Goal: Task Accomplishment & Management: Use online tool/utility

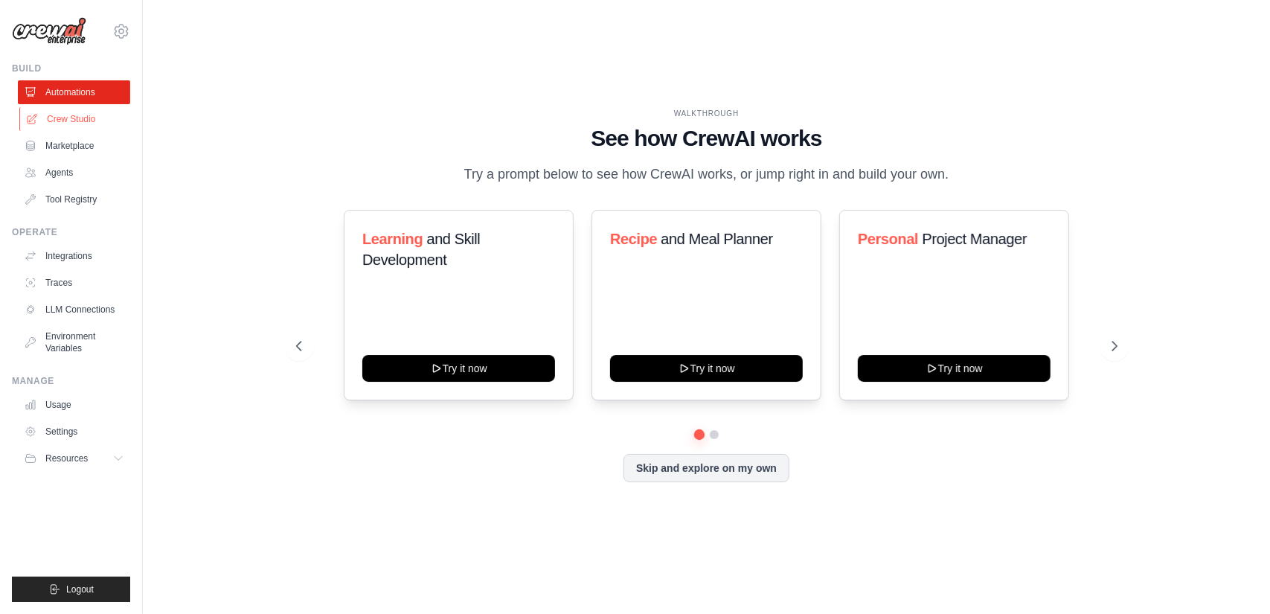
click at [68, 114] on link "Crew Studio" at bounding box center [75, 119] width 112 height 24
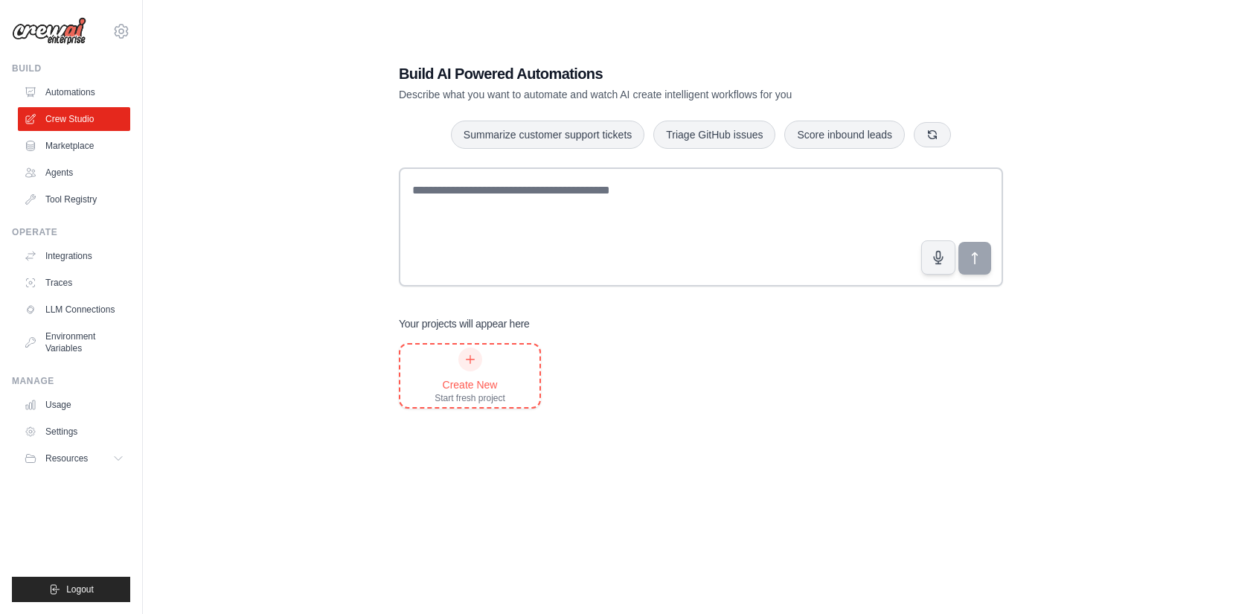
click at [473, 362] on icon at bounding box center [470, 359] width 12 height 12
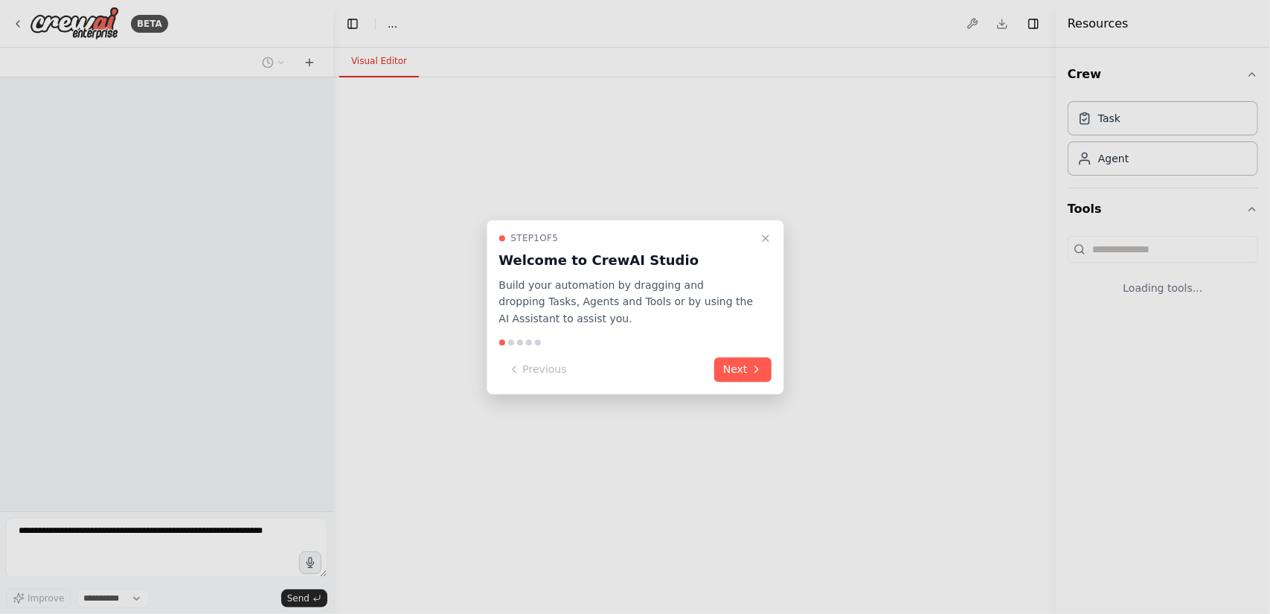
select select "****"
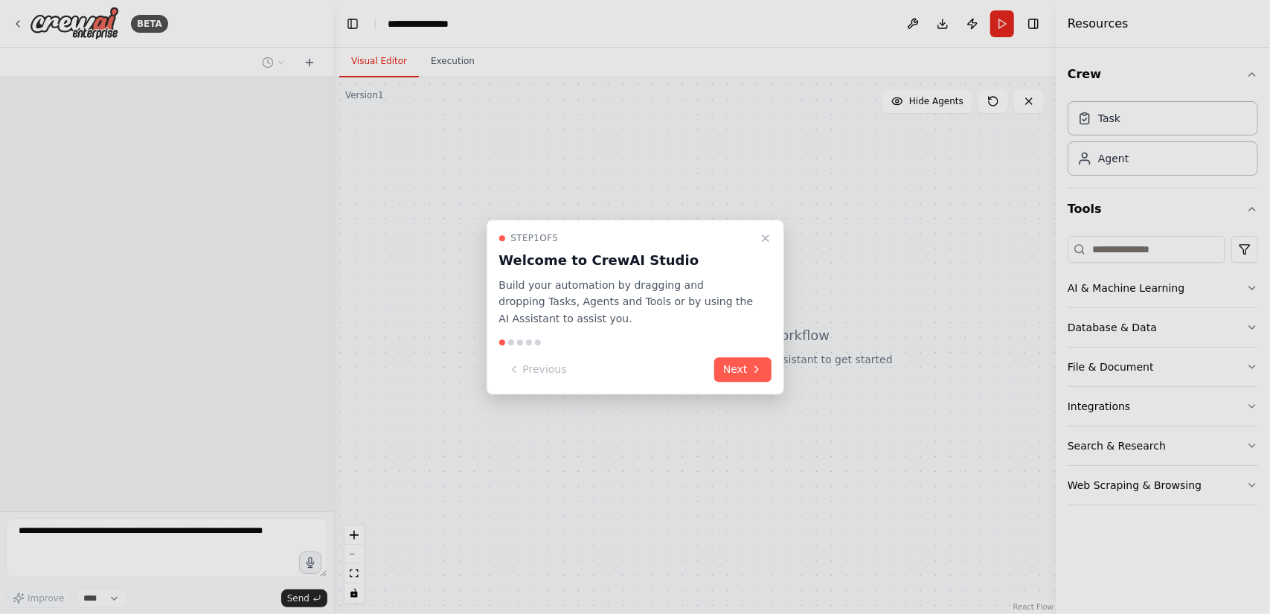
click at [739, 371] on button "Next" at bounding box center [742, 369] width 57 height 25
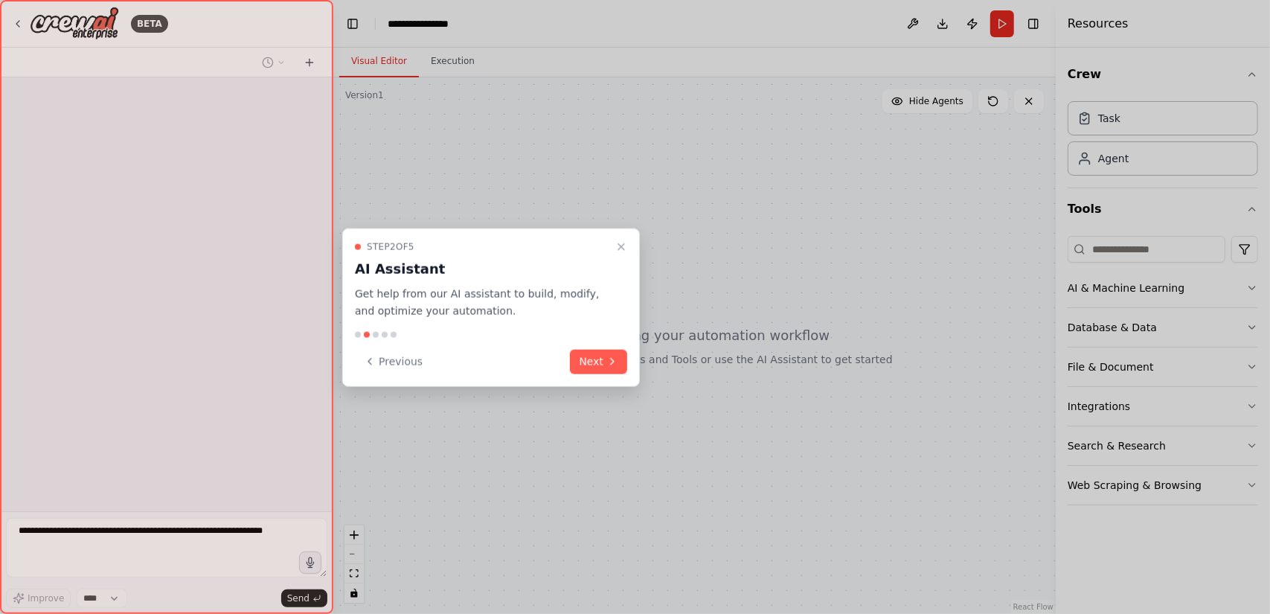
click at [637, 361] on div "Step 2 of 5 AI Assistant Get help from our AI assistant to build, modify, and o…" at bounding box center [491, 307] width 298 height 158
click at [620, 360] on button "Next" at bounding box center [598, 361] width 57 height 25
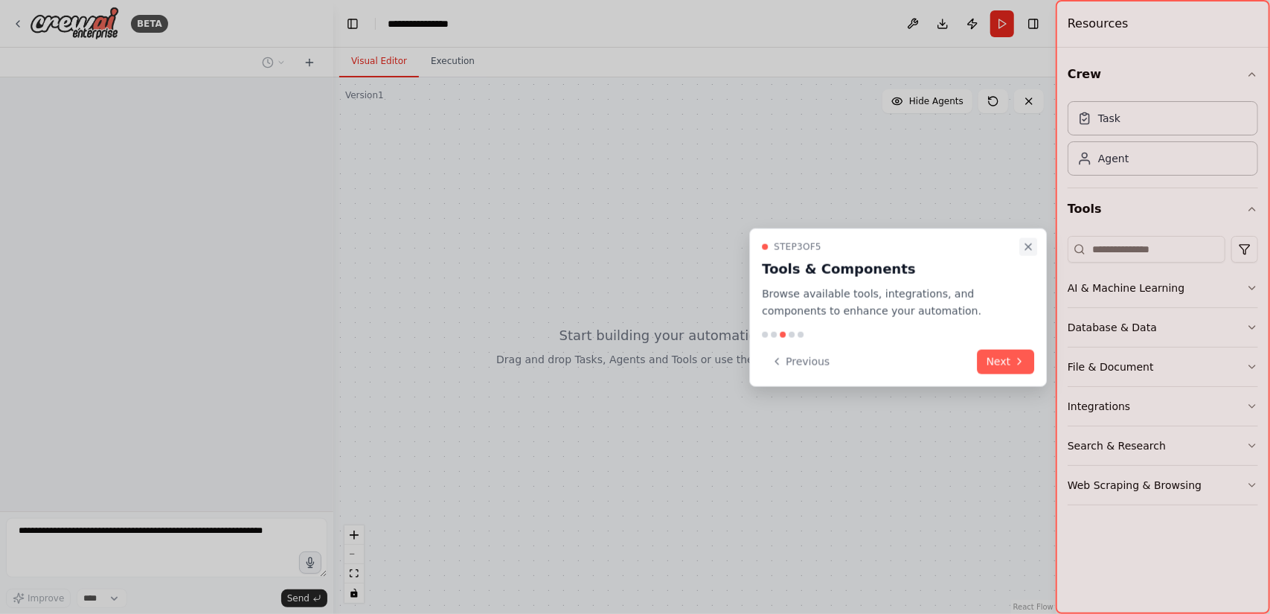
click at [1027, 249] on icon "Close walkthrough" at bounding box center [1028, 247] width 12 height 12
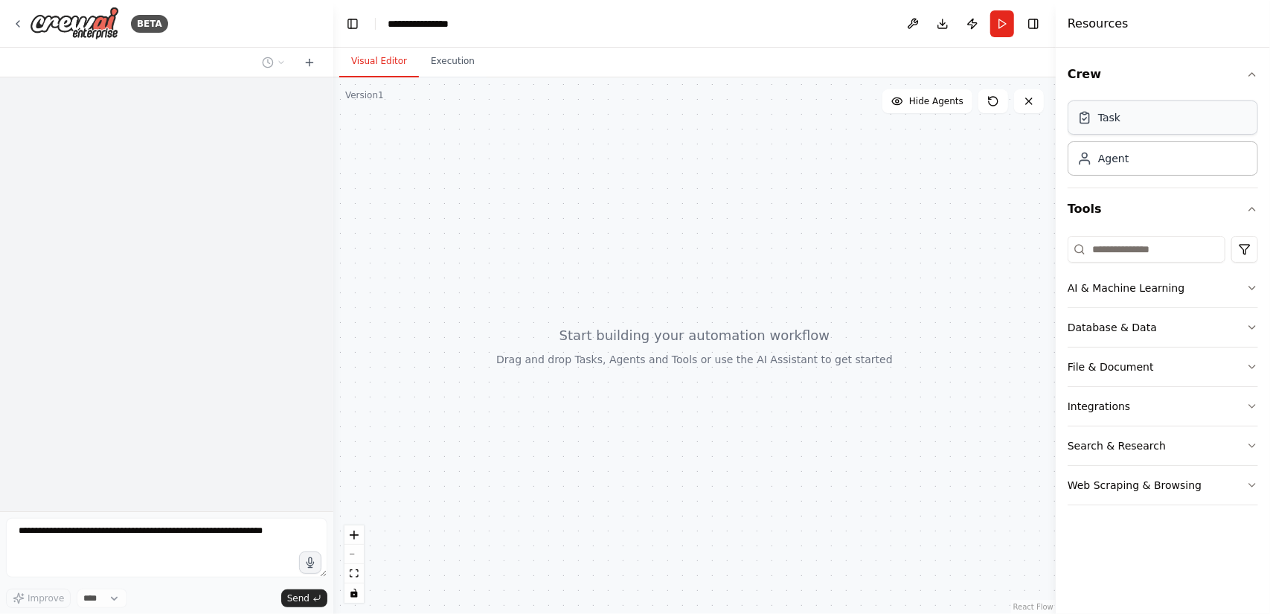
click at [1155, 126] on div "Task" at bounding box center [1162, 117] width 190 height 34
click at [1243, 320] on button "Database & Data" at bounding box center [1162, 327] width 190 height 39
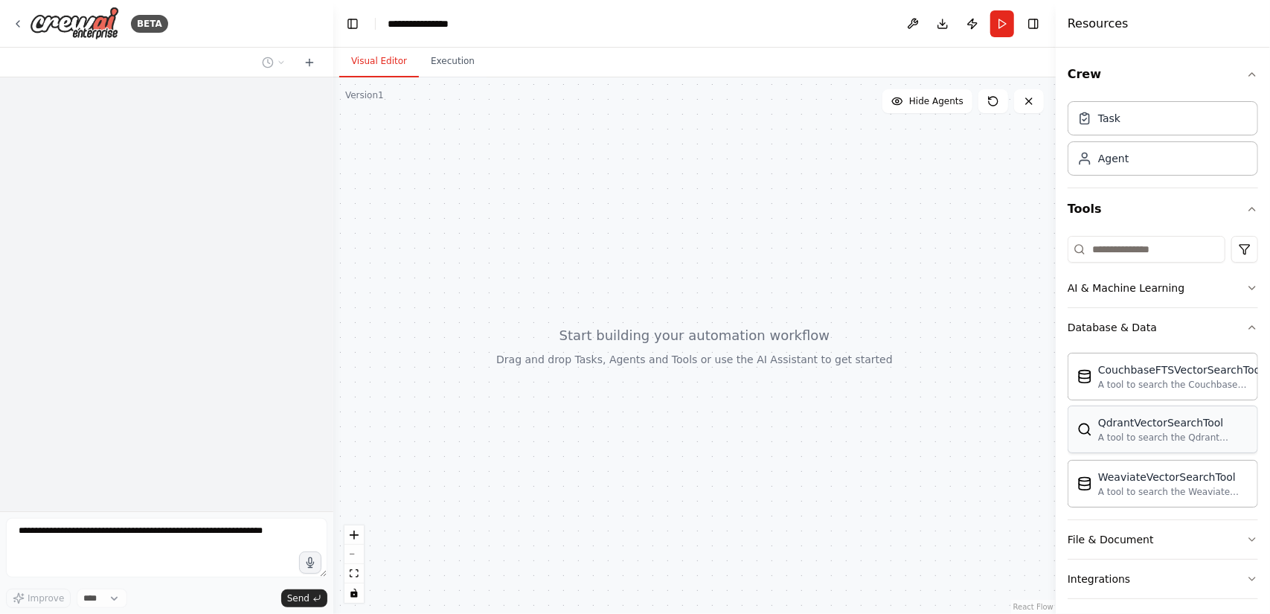
click at [1113, 428] on div "QdrantVectorSearchTool A tool to search the Qdrant database for relevant inform…" at bounding box center [1173, 429] width 150 height 28
click at [1148, 164] on div "Agent" at bounding box center [1162, 158] width 190 height 34
click at [1158, 122] on div "Task" at bounding box center [1162, 117] width 190 height 34
click at [1158, 121] on div "Task" at bounding box center [1162, 117] width 190 height 34
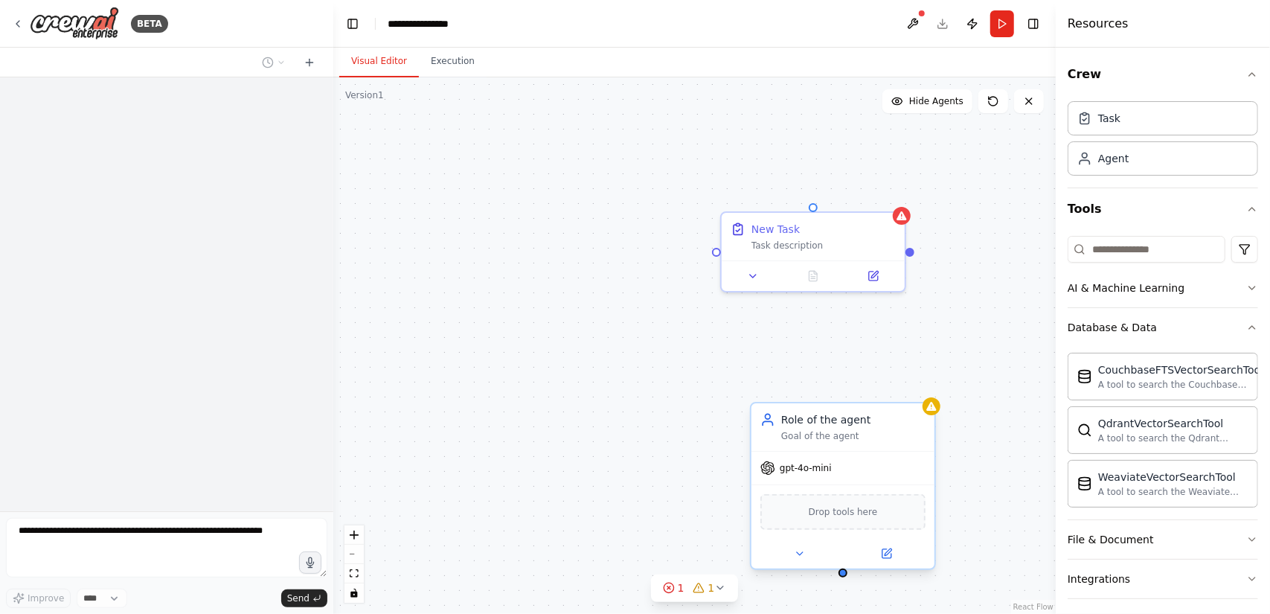
click at [845, 478] on div "gpt-4o-mini" at bounding box center [842, 468] width 183 height 33
click at [845, 471] on div "gpt-4o-mini" at bounding box center [842, 468] width 183 height 33
click at [826, 469] on span "gpt-4o-mini" at bounding box center [806, 468] width 52 height 12
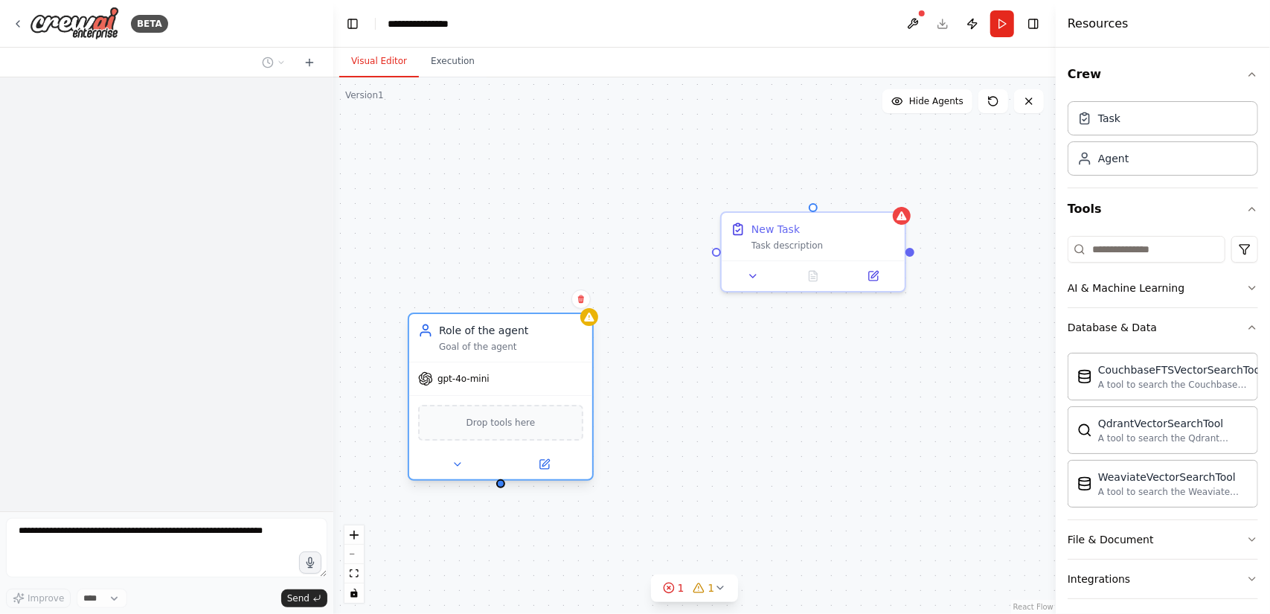
drag, startPoint x: 871, startPoint y: 435, endPoint x: 524, endPoint y: 341, distance: 360.0
click at [524, 341] on div "Goal of the agent" at bounding box center [511, 347] width 144 height 12
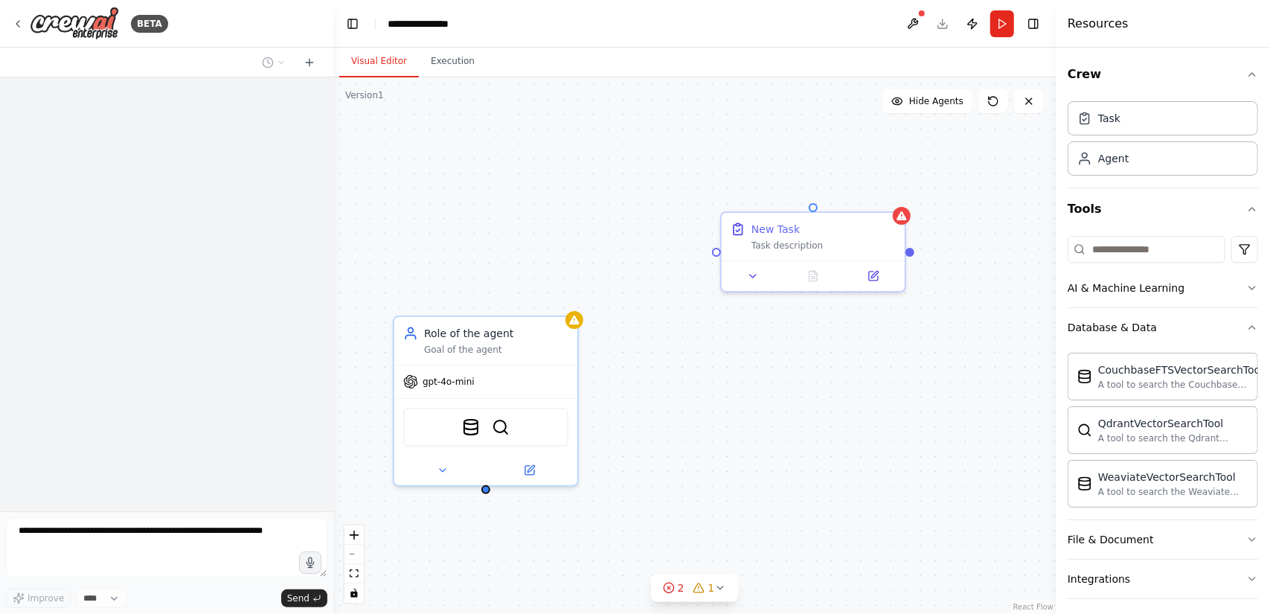
click at [715, 254] on div at bounding box center [716, 252] width 9 height 9
drag, startPoint x: 719, startPoint y: 254, endPoint x: 503, endPoint y: 495, distance: 323.5
click at [485, 494] on div "New Task Task description Role of the agent Goal of the agent gpt-4o-mini Couch…" at bounding box center [694, 345] width 722 height 536
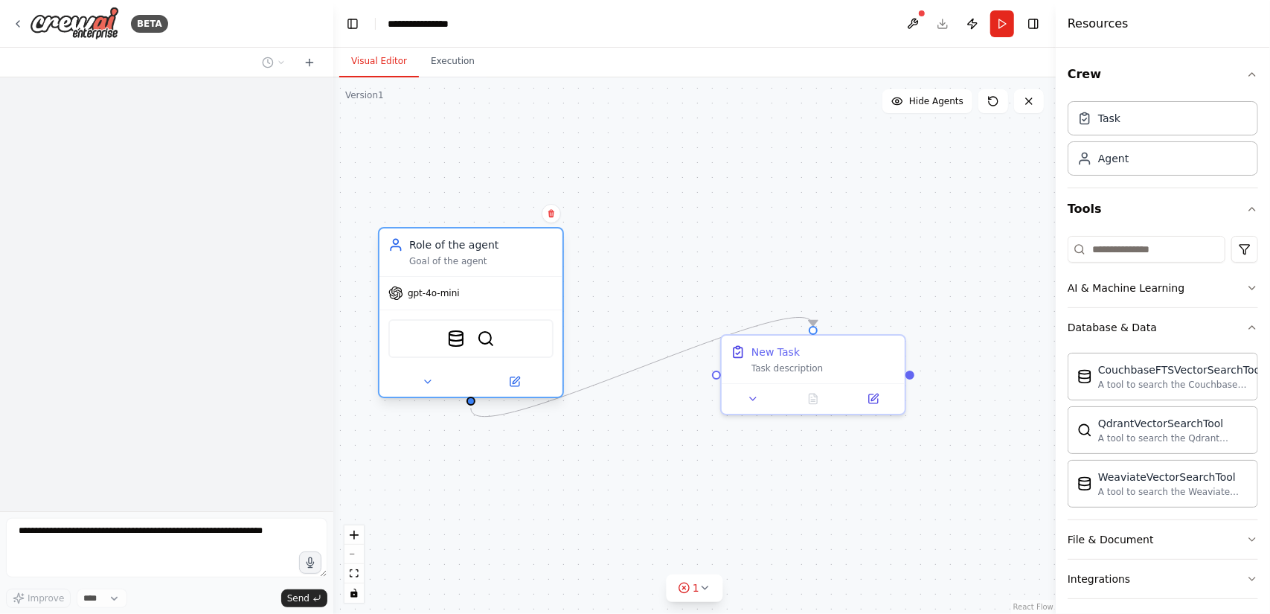
drag, startPoint x: 522, startPoint y: 350, endPoint x: 514, endPoint y: 268, distance: 82.2
click at [514, 268] on div "Role of the agent Goal of the agent" at bounding box center [470, 252] width 183 height 48
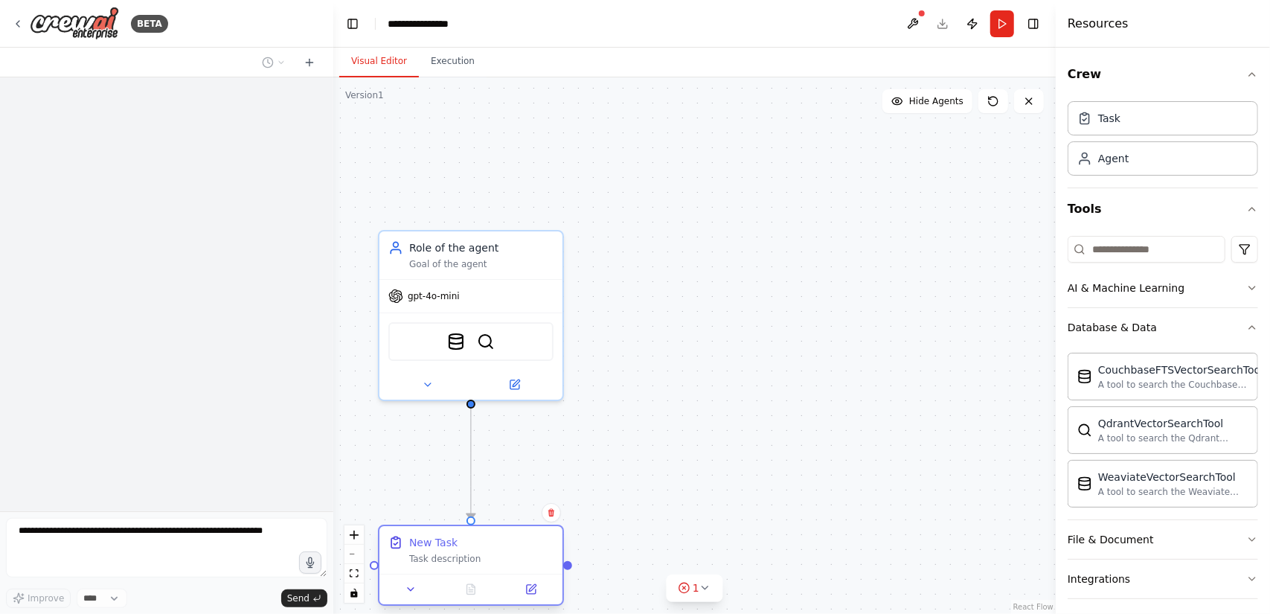
drag, startPoint x: 826, startPoint y: 353, endPoint x: 487, endPoint y: 544, distance: 389.0
click at [487, 544] on div "New Task" at bounding box center [481, 542] width 144 height 15
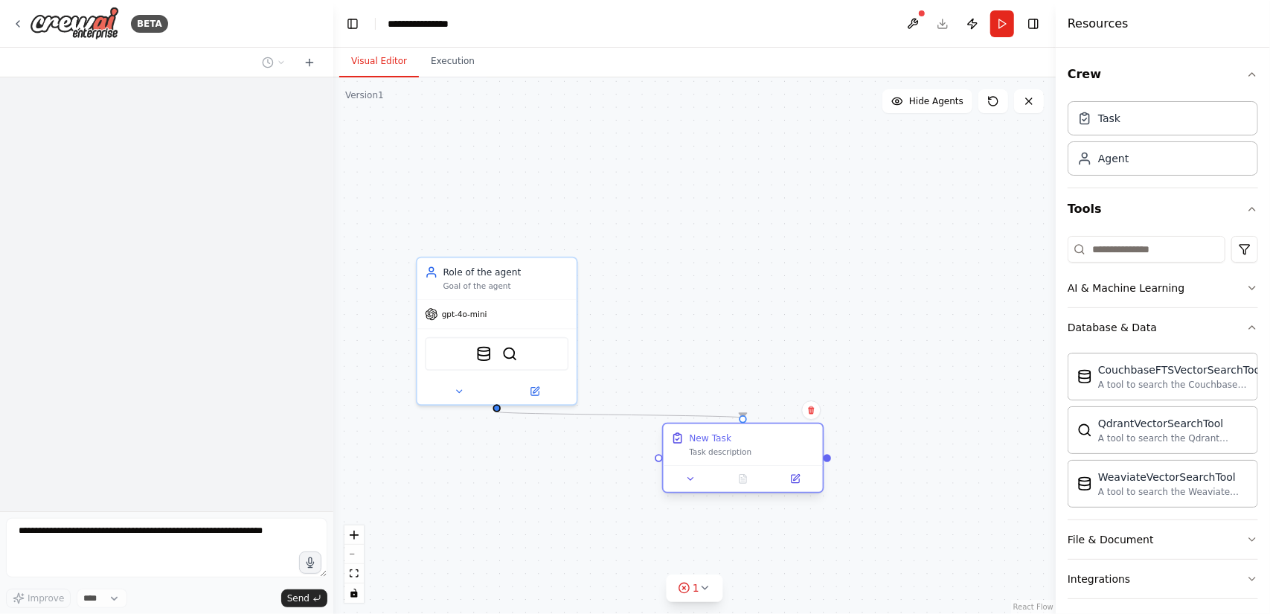
drag, startPoint x: 552, startPoint y: 552, endPoint x: 794, endPoint y: 466, distance: 257.2
click at [794, 466] on div "New Task Task description" at bounding box center [743, 458] width 162 height 71
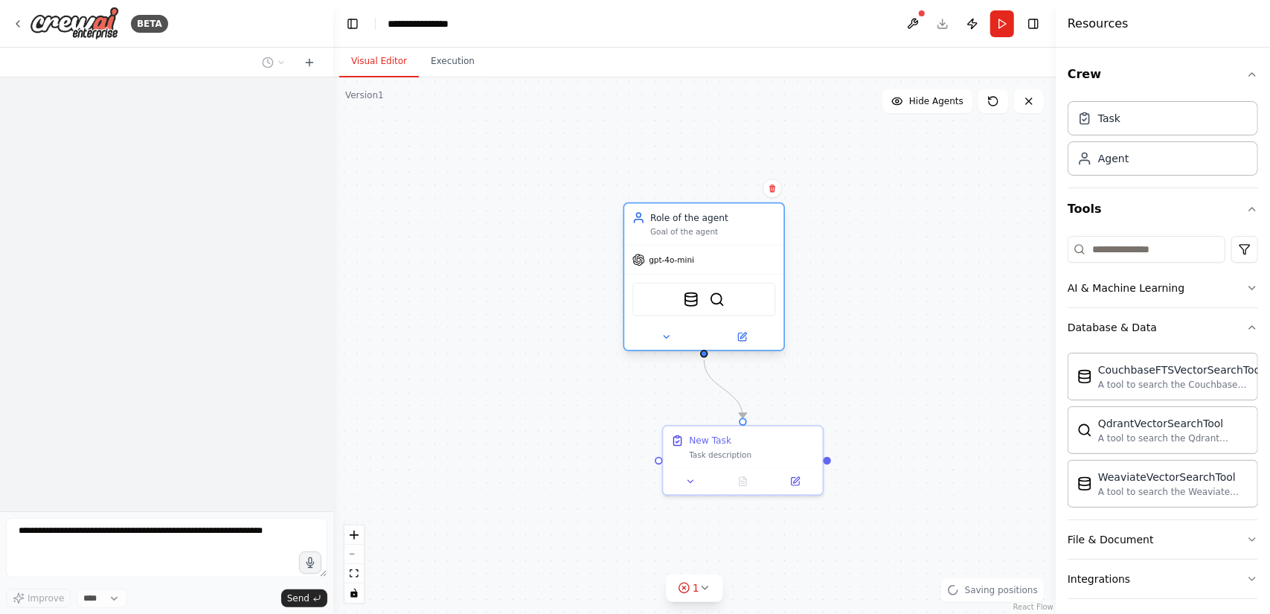
drag, startPoint x: 539, startPoint y: 309, endPoint x: 745, endPoint y: 261, distance: 212.2
click at [745, 261] on div "gpt-4o-mini" at bounding box center [703, 259] width 159 height 28
click at [751, 456] on div "Task description" at bounding box center [752, 452] width 126 height 10
click at [740, 456] on div "Task description" at bounding box center [752, 452] width 126 height 10
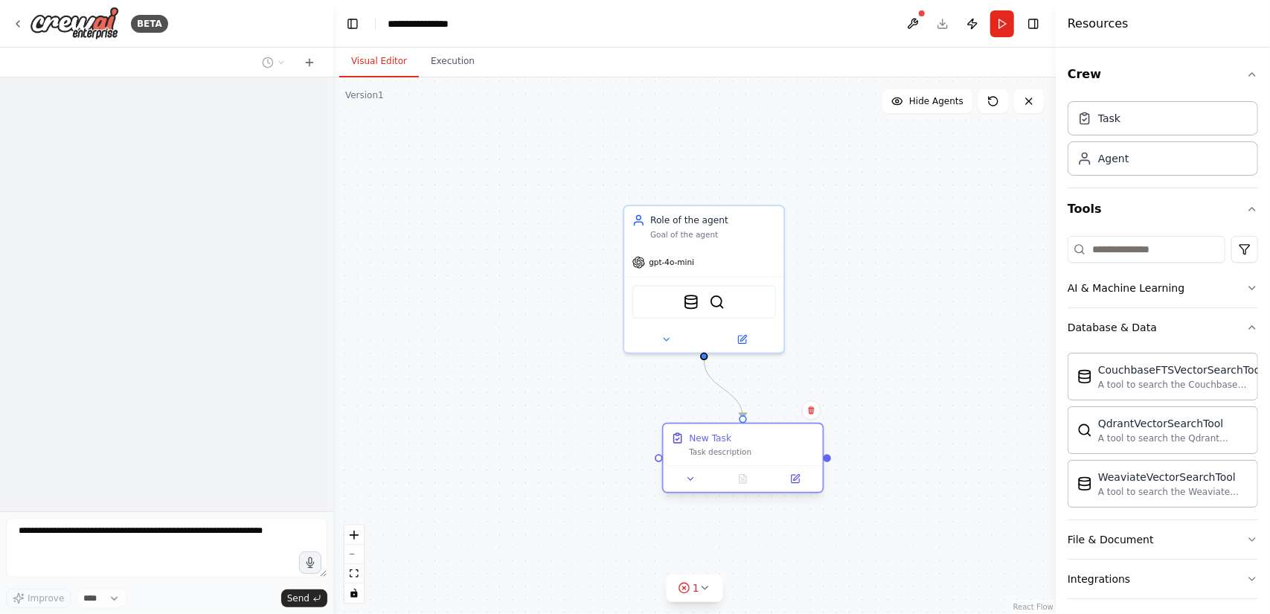
click at [740, 456] on div "Task description" at bounding box center [752, 452] width 126 height 10
click at [687, 475] on icon at bounding box center [690, 478] width 10 height 10
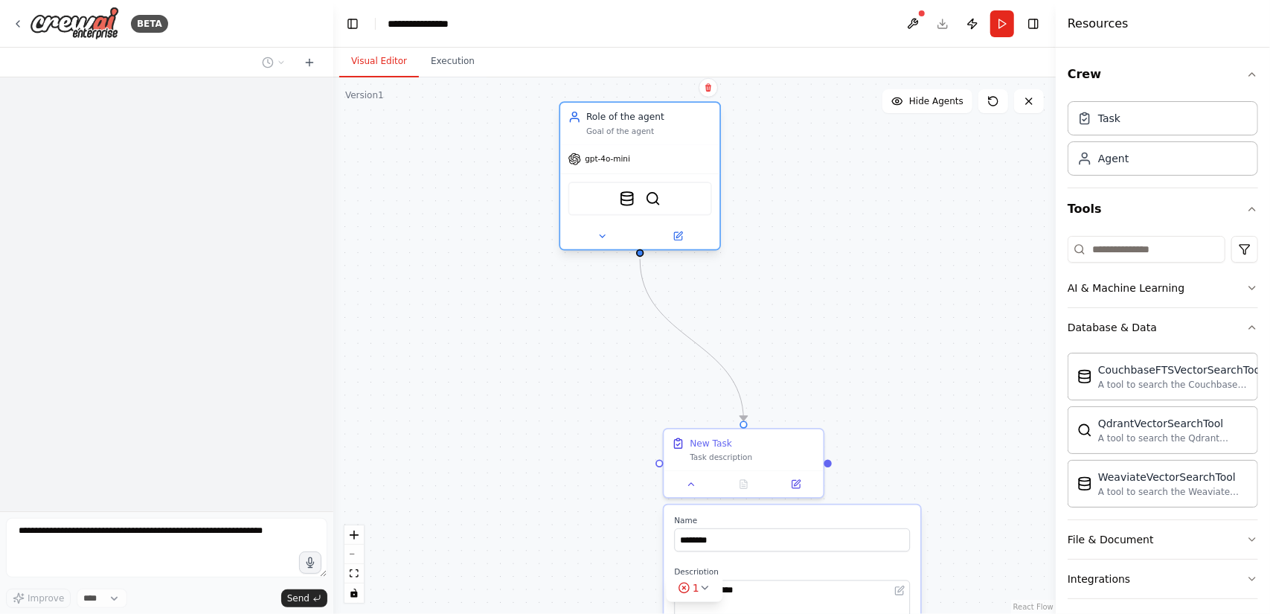
drag, startPoint x: 756, startPoint y: 255, endPoint x: 694, endPoint y: 141, distance: 129.5
click at [694, 145] on div "gpt-4o-mini" at bounding box center [639, 159] width 159 height 28
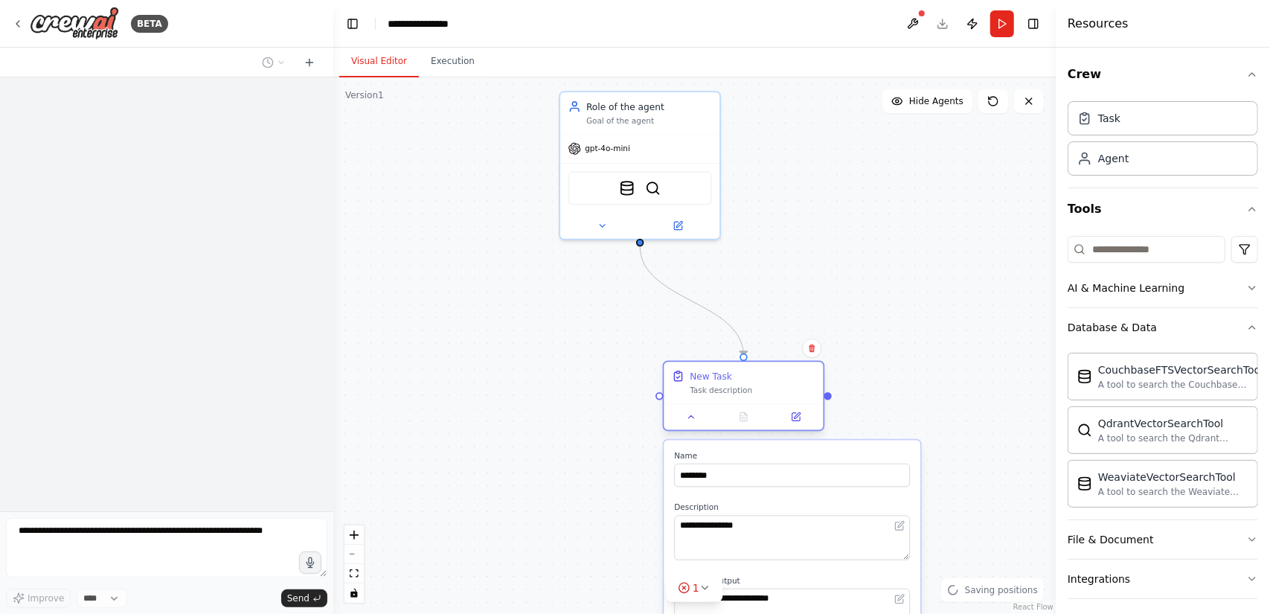
drag, startPoint x: 787, startPoint y: 422, endPoint x: 803, endPoint y: 340, distance: 83.4
click at [803, 385] on div "Task description" at bounding box center [753, 390] width 126 height 10
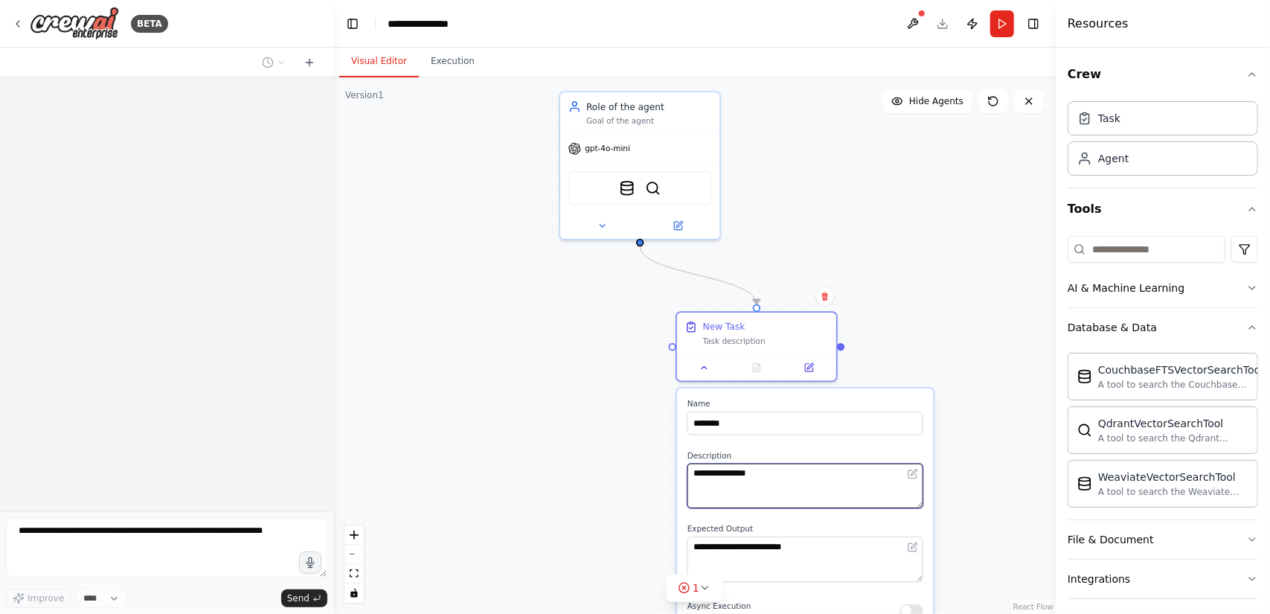
click at [783, 471] on textarea "**********" at bounding box center [805, 485] width 236 height 45
drag, startPoint x: 788, startPoint y: 478, endPoint x: 588, endPoint y: 486, distance: 200.3
click at [588, 486] on div ".deletable-edge-delete-btn { width: 20px; height: 20px; border: 0px solid #ffff…" at bounding box center [694, 345] width 722 height 536
click at [753, 477] on textarea "**********" at bounding box center [805, 485] width 236 height 45
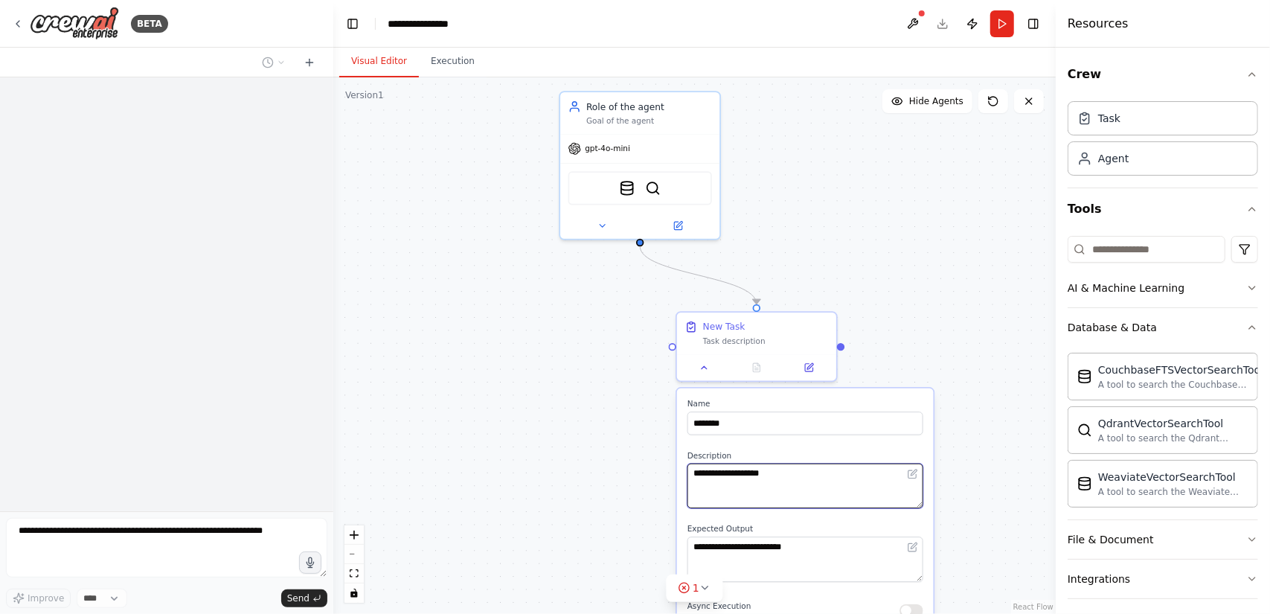
click at [753, 477] on textarea "**********" at bounding box center [805, 485] width 236 height 45
type textarea "****"
click at [914, 286] on div ".deletable-edge-delete-btn { width: 20px; height: 20px; border: 0px solid #ffff…" at bounding box center [694, 345] width 722 height 536
click at [753, 345] on div "New Task Task description" at bounding box center [756, 331] width 159 height 42
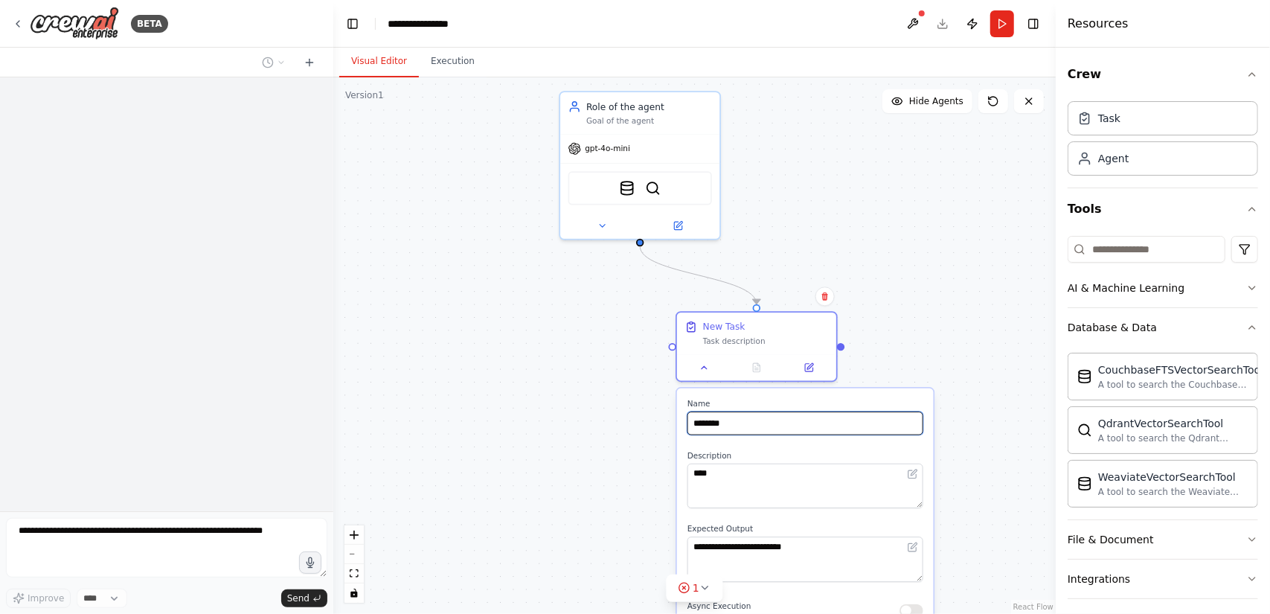
drag, startPoint x: 750, startPoint y: 425, endPoint x: 649, endPoint y: 431, distance: 101.3
click at [649, 431] on div ".deletable-edge-delete-btn { width: 20px; height: 20px; border: 0px solid #ffff…" at bounding box center [694, 345] width 722 height 536
type input "*"
type input "*********"
click at [863, 312] on div ".deletable-edge-delete-btn { width: 20px; height: 20px; border: 0px solid #ffff…" at bounding box center [694, 345] width 722 height 536
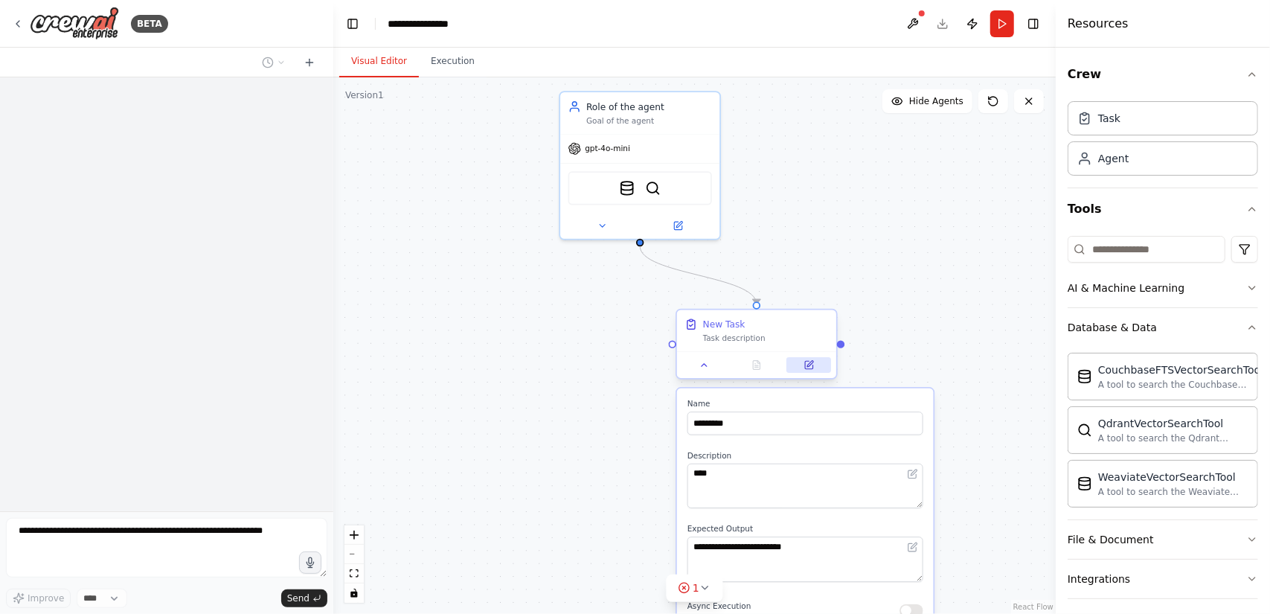
click at [806, 362] on icon at bounding box center [808, 364] width 7 height 7
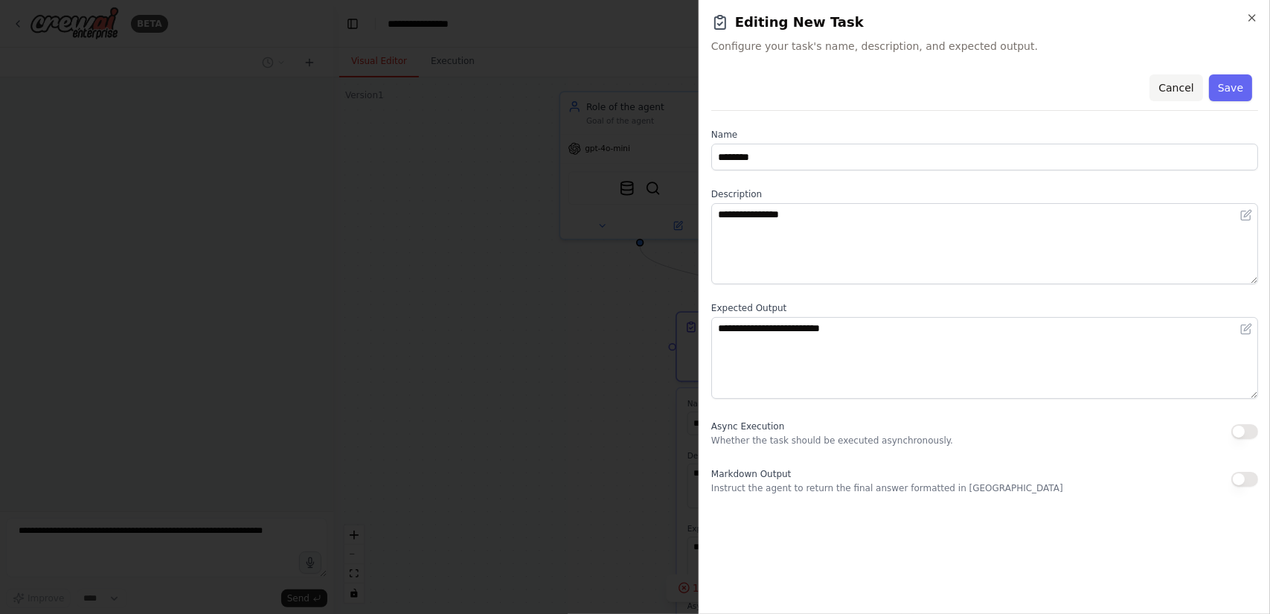
click at [1174, 84] on button "Cancel" at bounding box center [1175, 87] width 53 height 27
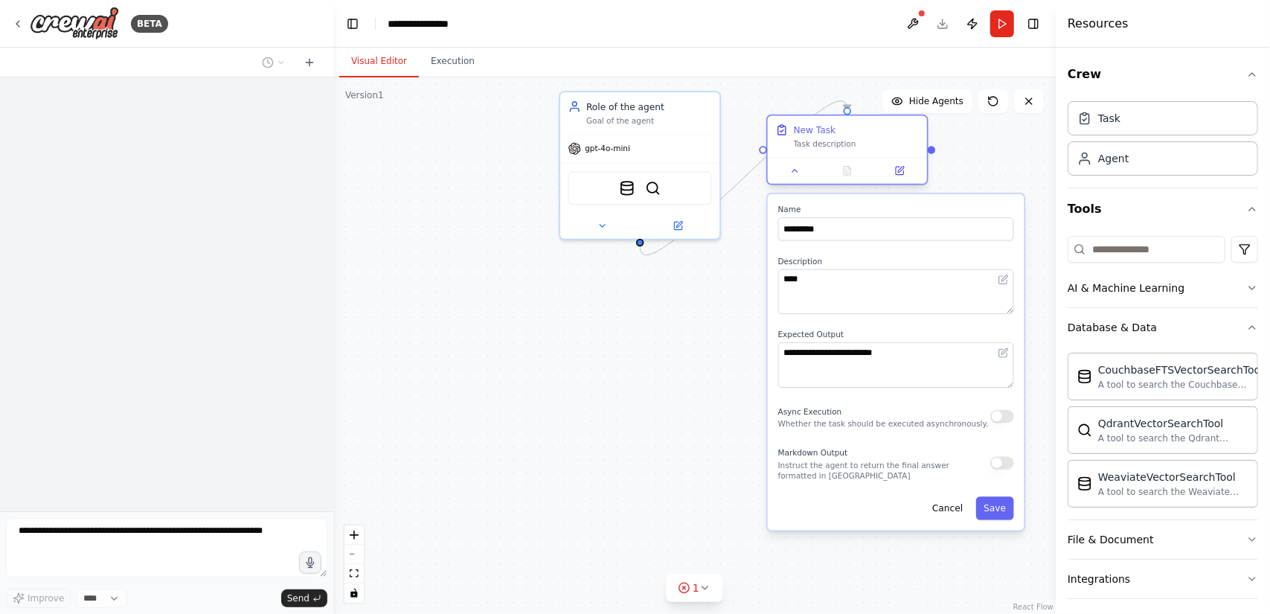
drag, startPoint x: 778, startPoint y: 322, endPoint x: 863, endPoint y: 122, distance: 217.3
click at [863, 122] on div "New Task Task description" at bounding box center [847, 136] width 159 height 42
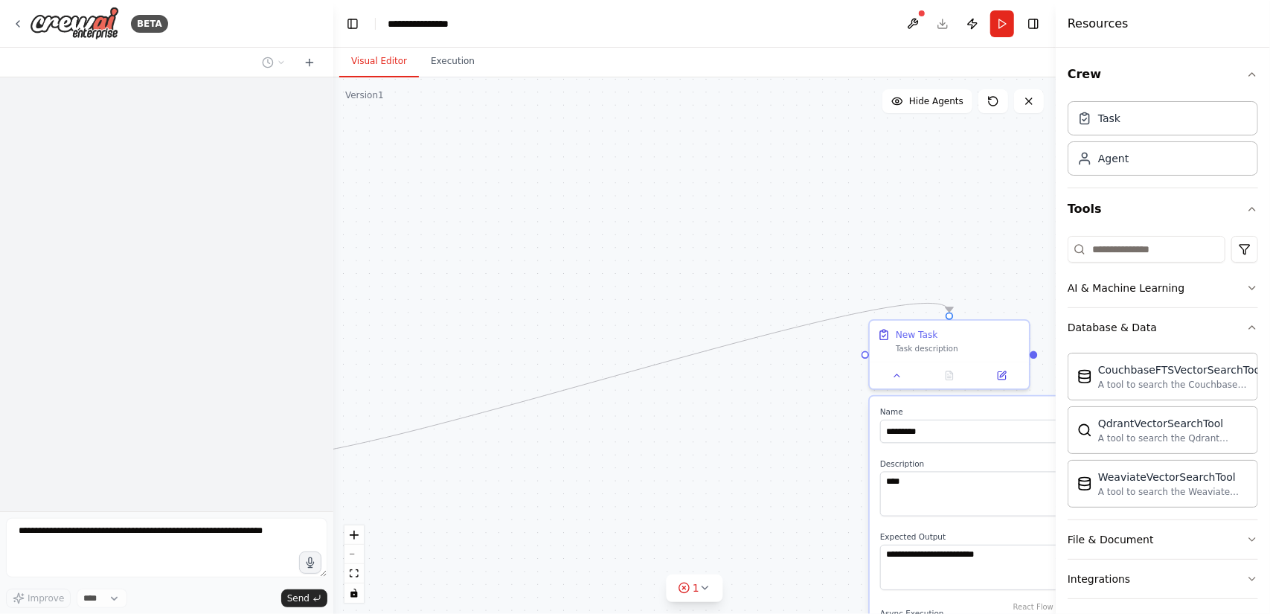
drag, startPoint x: 595, startPoint y: 179, endPoint x: 298, endPoint y: 312, distance: 325.0
click at [298, 312] on div "**********" at bounding box center [635, 307] width 1270 height 614
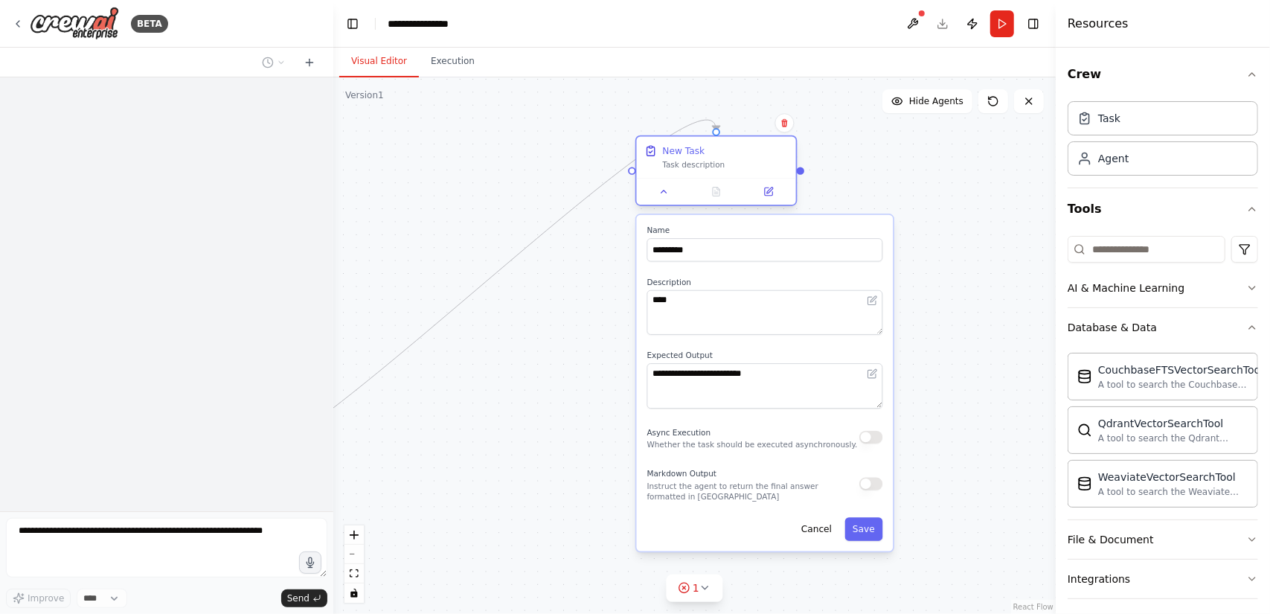
drag, startPoint x: 918, startPoint y: 315, endPoint x: 748, endPoint y: 147, distance: 238.8
click at [748, 144] on div "New Task" at bounding box center [725, 150] width 126 height 13
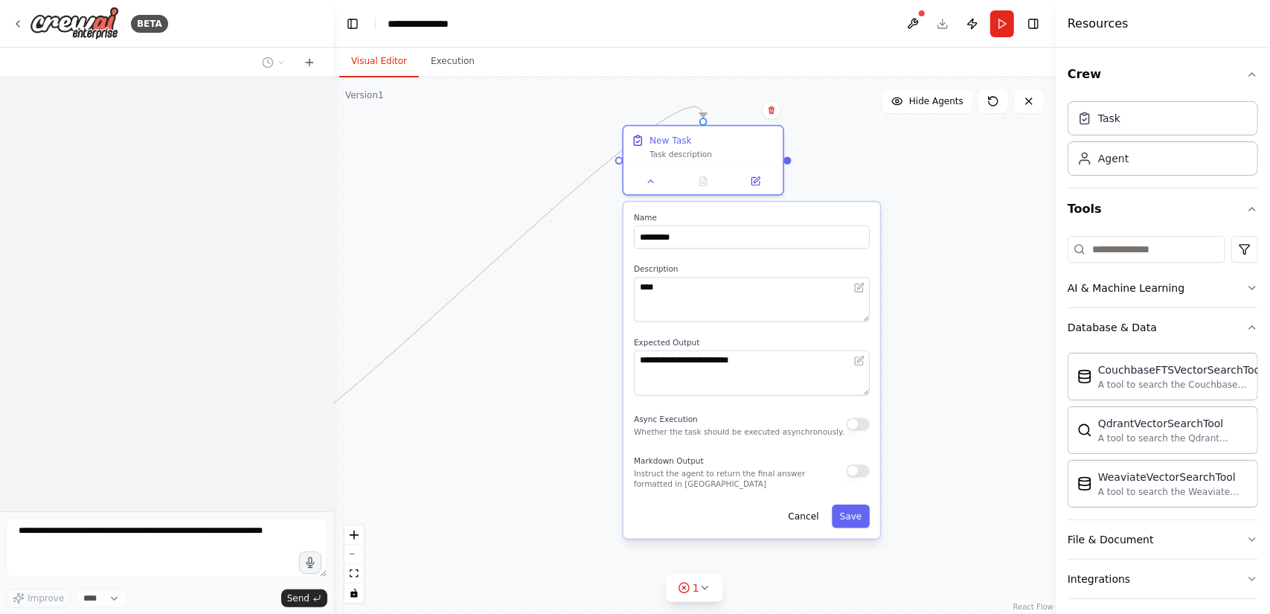
click at [857, 418] on button "button" at bounding box center [858, 423] width 23 height 13
click at [726, 138] on div "New Task" at bounding box center [712, 138] width 126 height 13
click at [707, 585] on icon at bounding box center [705, 588] width 12 height 12
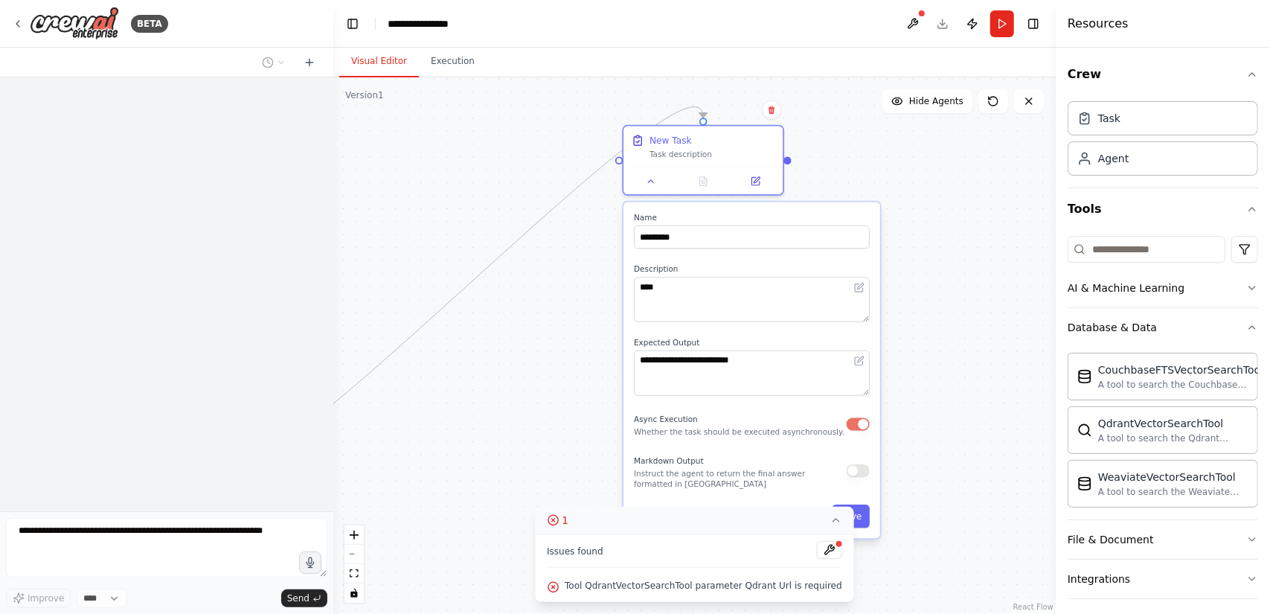
click at [835, 520] on icon at bounding box center [836, 520] width 12 height 12
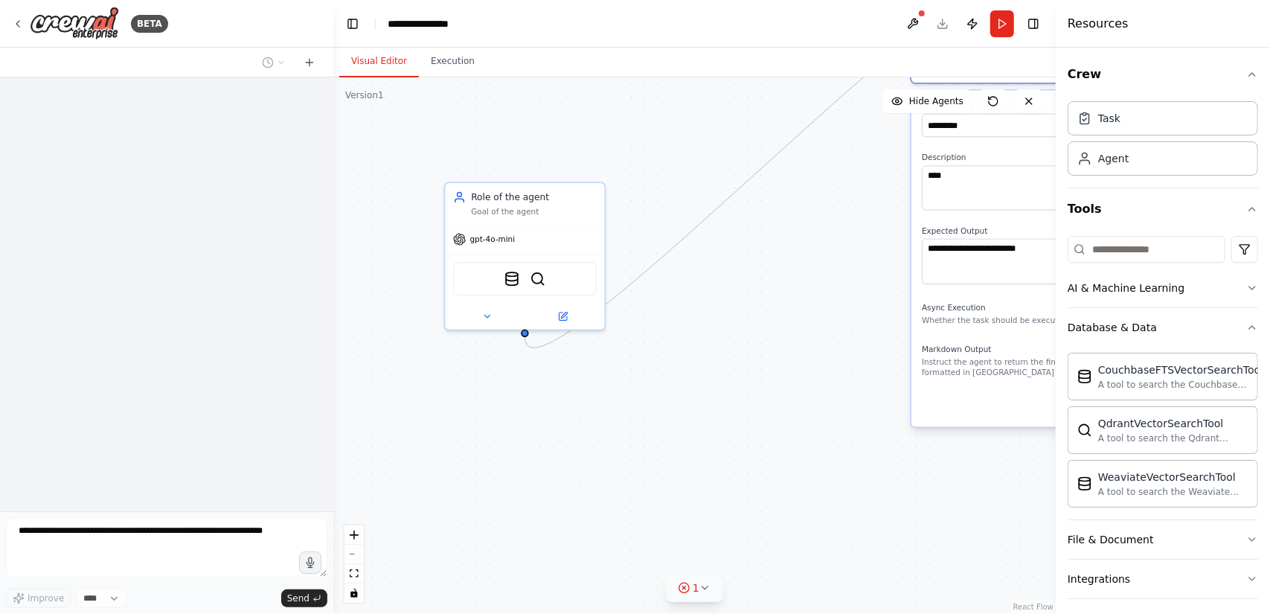
drag, startPoint x: 475, startPoint y: 433, endPoint x: 749, endPoint y: 321, distance: 295.9
click at [749, 321] on div ".deletable-edge-delete-btn { width: 20px; height: 20px; border: 0px solid #ffff…" at bounding box center [694, 345] width 722 height 536
click at [539, 269] on img at bounding box center [538, 276] width 16 height 16
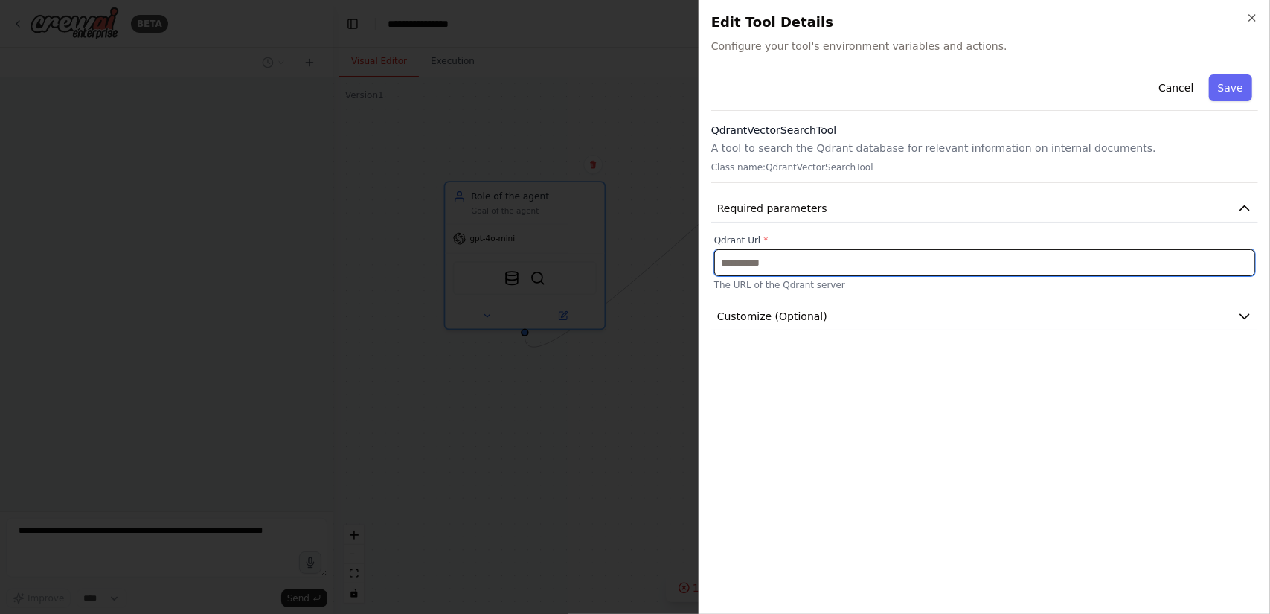
click at [805, 252] on input "text" at bounding box center [984, 262] width 541 height 27
type input "*"
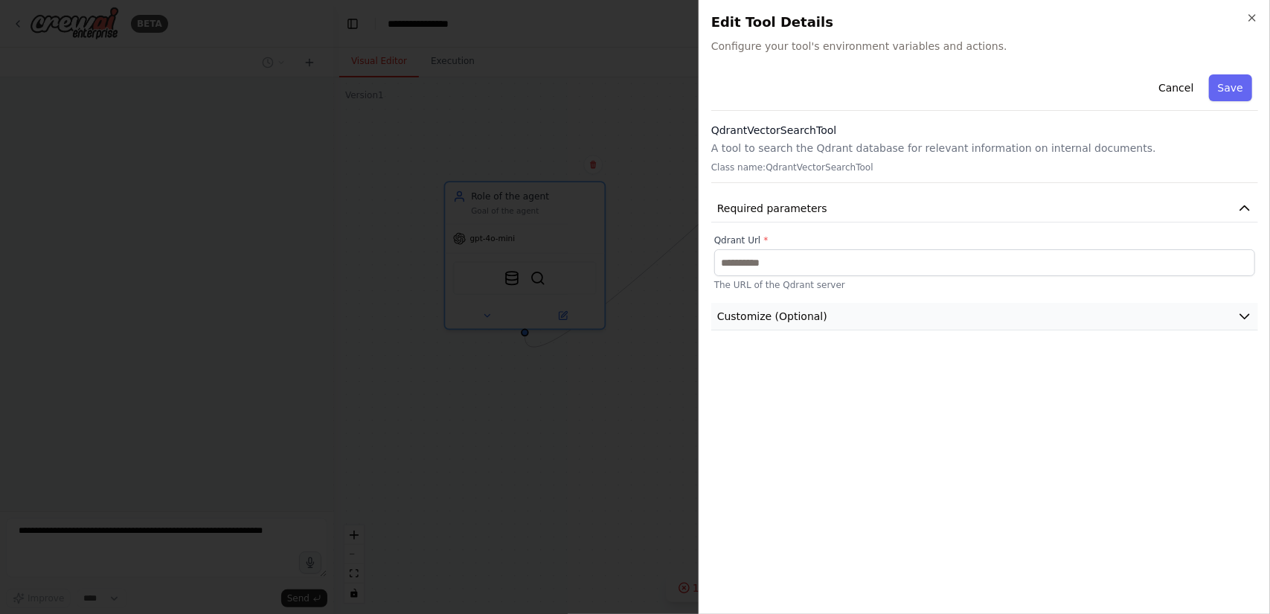
click at [754, 313] on span "Customize (Optional)" at bounding box center [772, 316] width 110 height 15
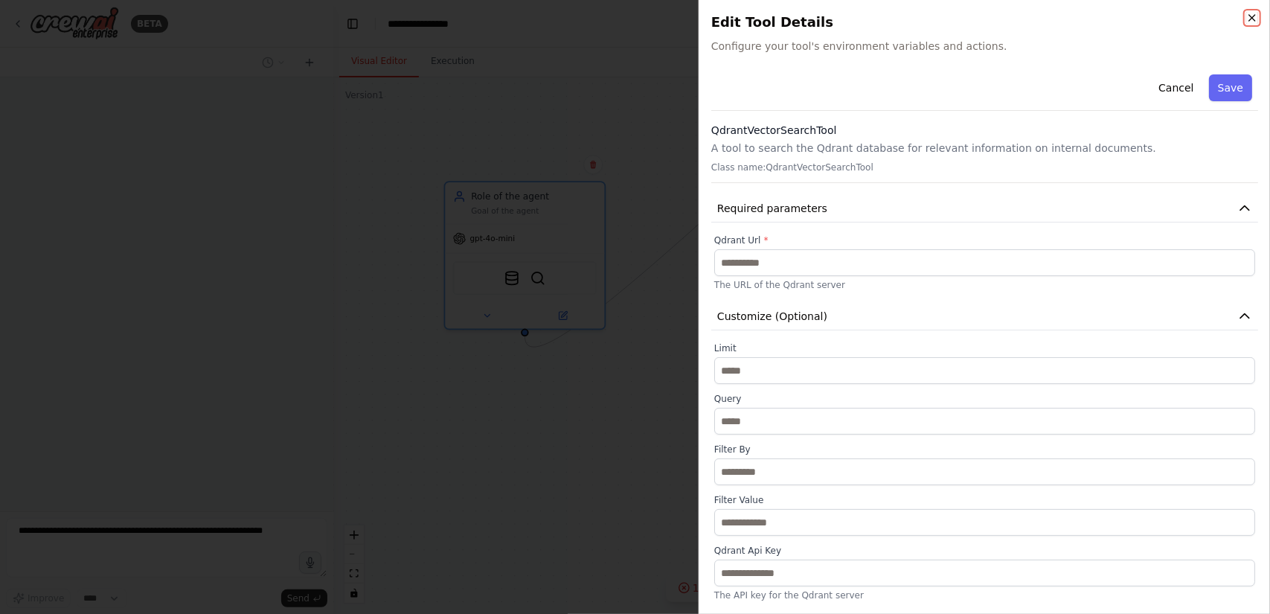
click at [1253, 16] on icon "button" at bounding box center [1252, 18] width 12 height 12
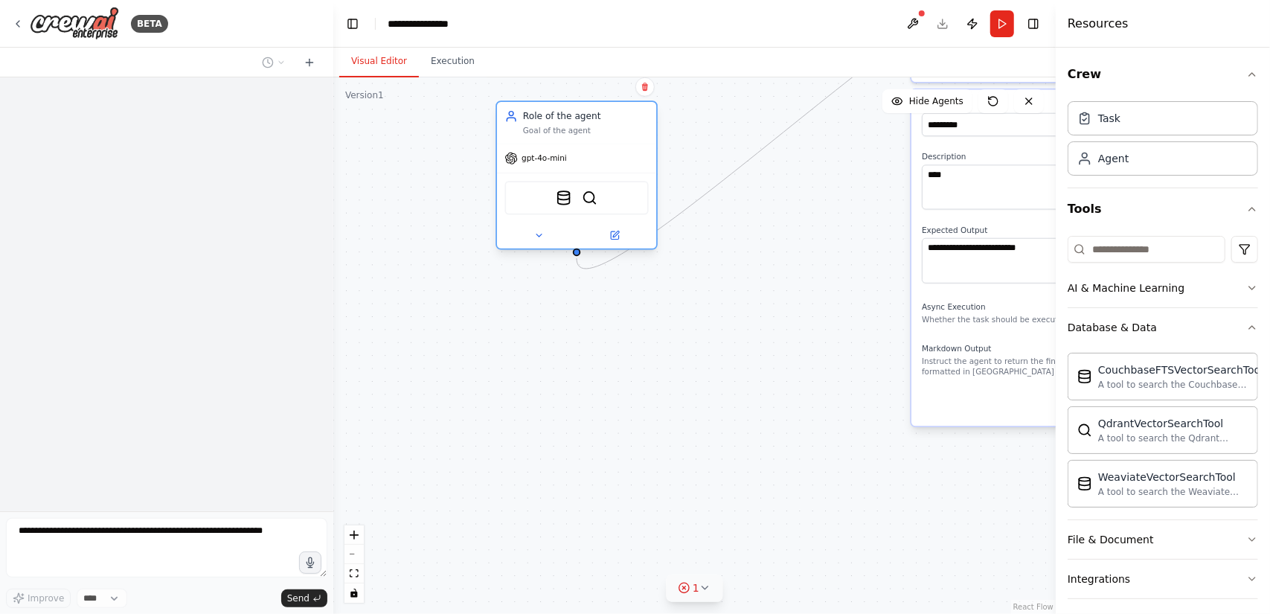
drag, startPoint x: 562, startPoint y: 200, endPoint x: 613, endPoint y: 126, distance: 90.4
click at [613, 126] on div "Role of the agent Goal of the agent" at bounding box center [586, 122] width 126 height 26
click at [463, 64] on button "Execution" at bounding box center [453, 61] width 68 height 31
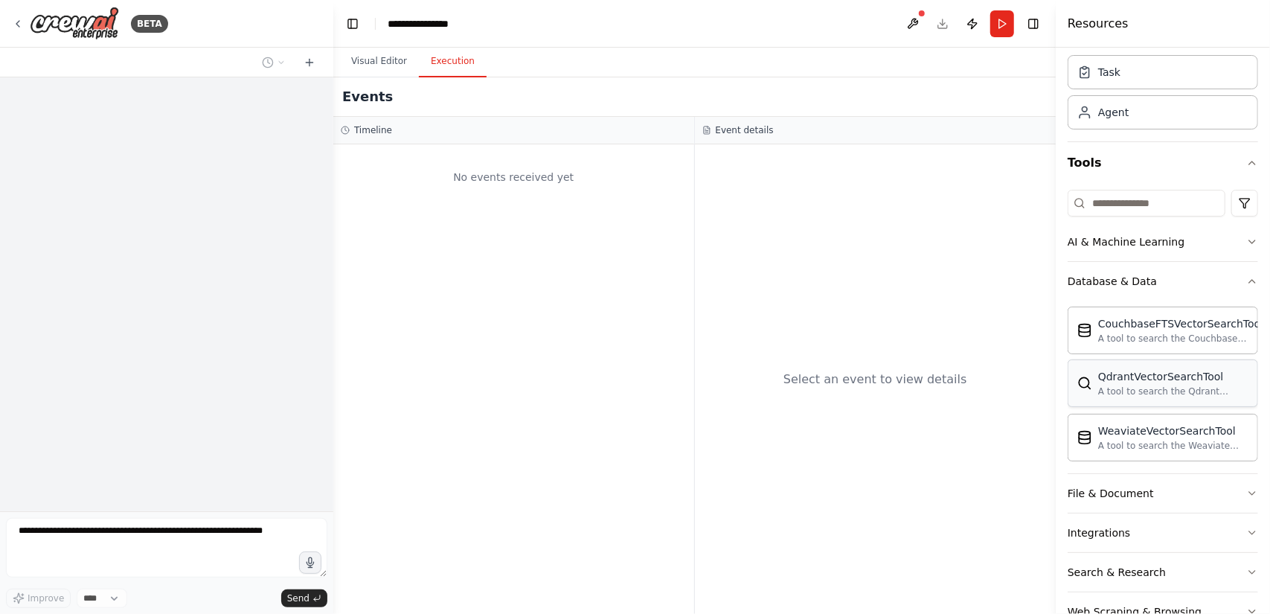
scroll to position [83, 0]
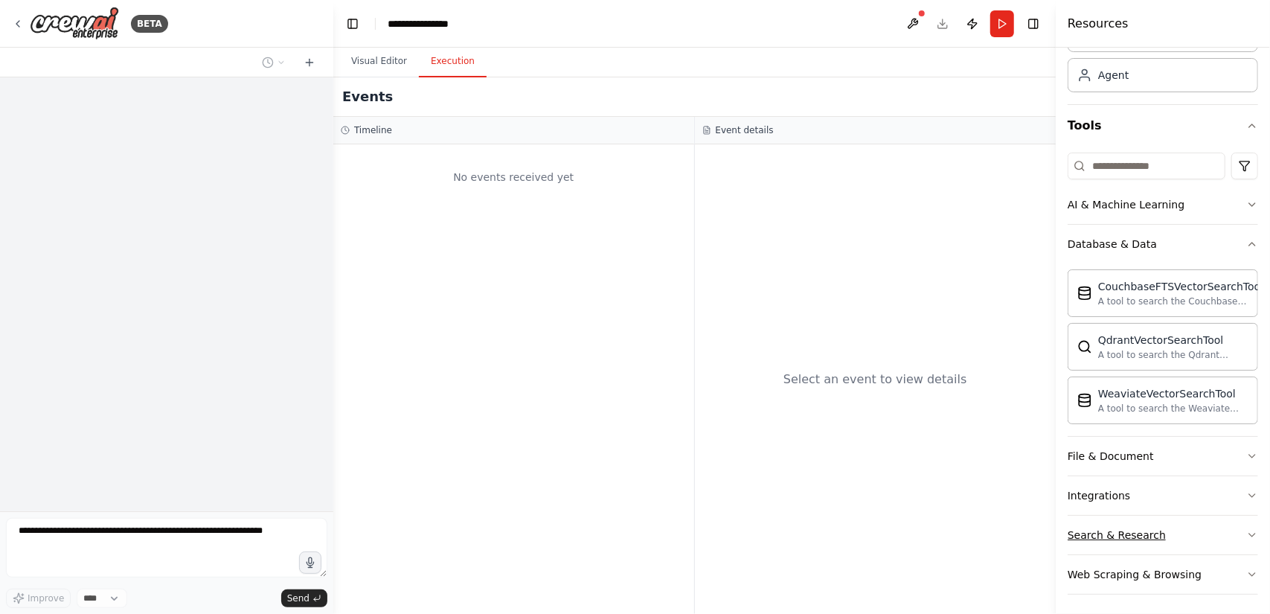
click at [1188, 524] on button "Search & Research" at bounding box center [1162, 535] width 190 height 39
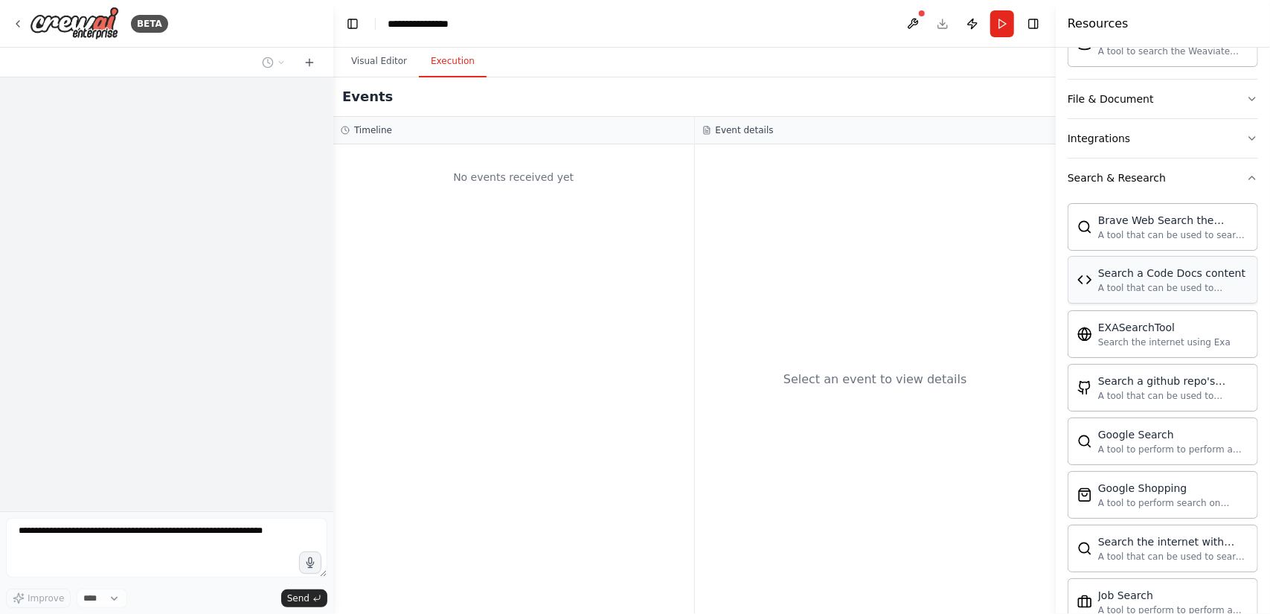
scroll to position [455, 0]
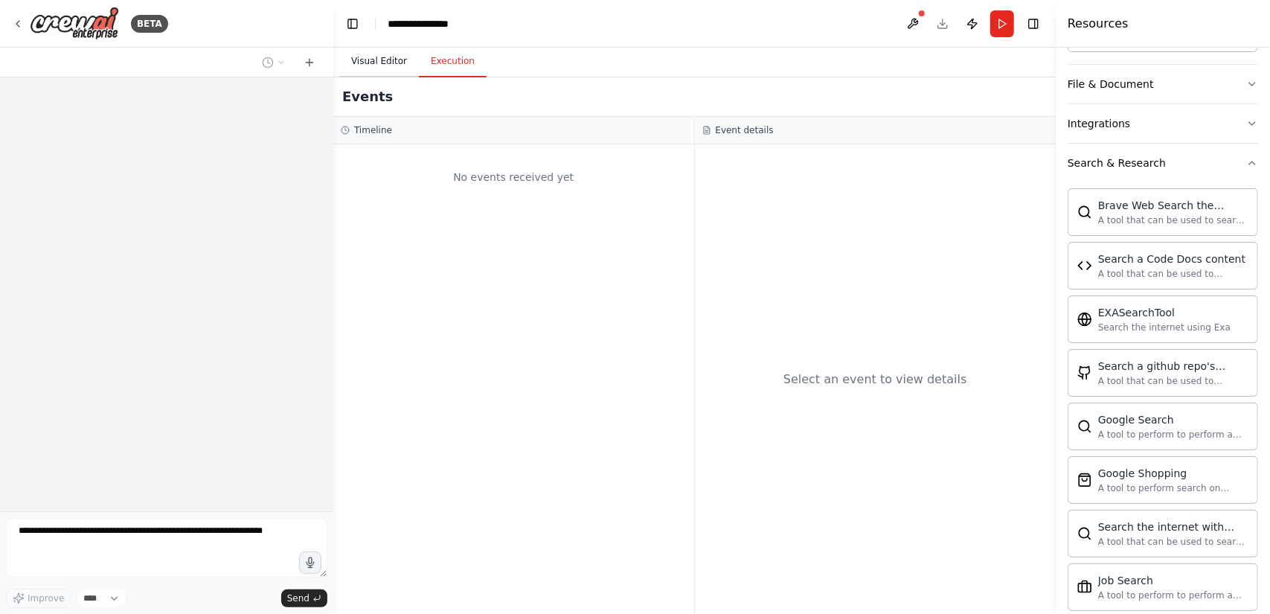
click at [370, 60] on button "Visual Editor" at bounding box center [379, 61] width 80 height 31
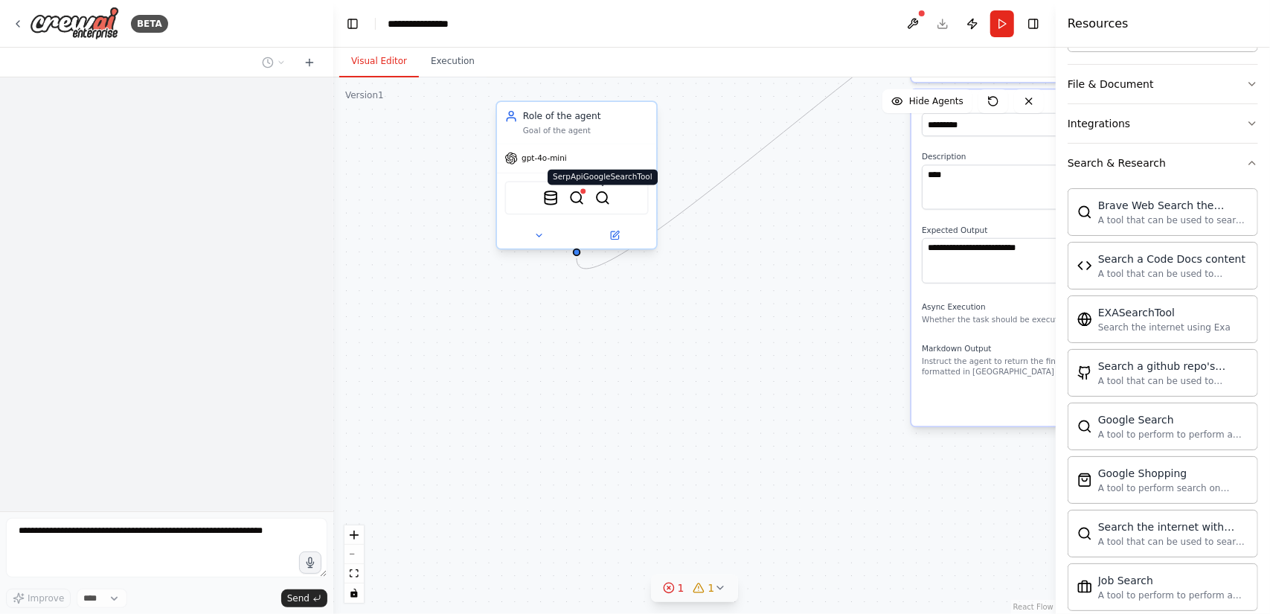
click at [609, 194] on img at bounding box center [603, 198] width 16 height 16
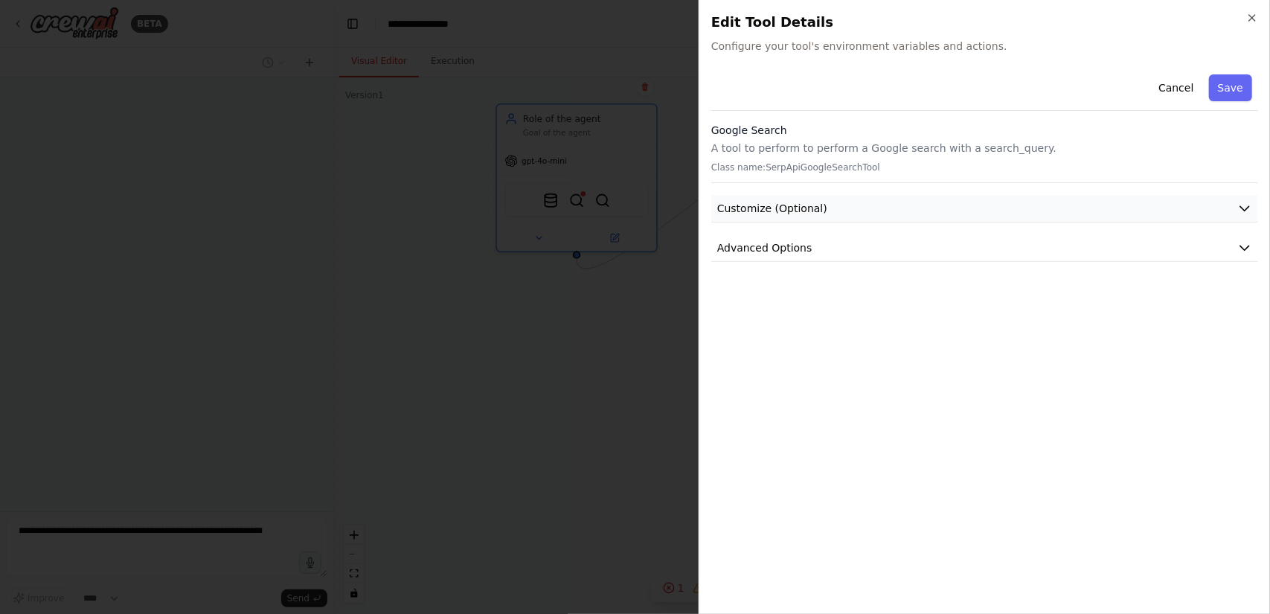
click at [967, 203] on button "Customize (Optional)" at bounding box center [984, 209] width 547 height 28
click at [797, 205] on span "Customize (Optional)" at bounding box center [772, 208] width 110 height 15
click at [800, 214] on span "Customize (Optional)" at bounding box center [772, 208] width 110 height 15
click at [1247, 202] on icon "button" at bounding box center [1244, 208] width 15 height 15
click at [1243, 253] on icon "button" at bounding box center [1244, 247] width 15 height 15
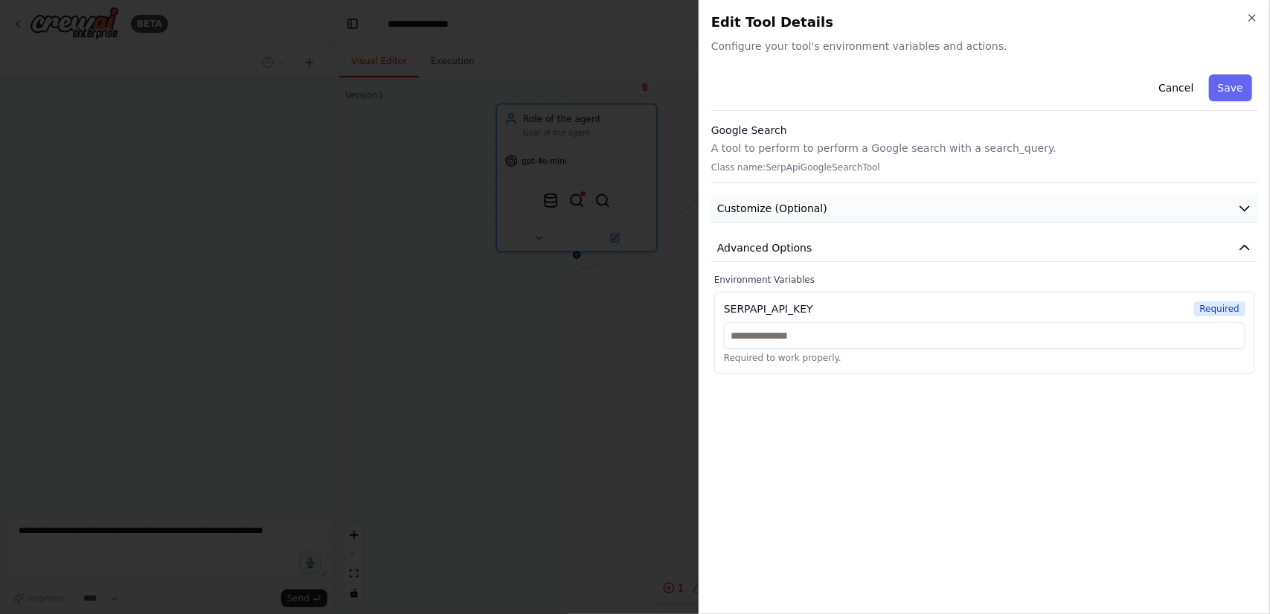
click at [1249, 212] on icon "button" at bounding box center [1244, 208] width 15 height 15
click at [1178, 83] on button "Cancel" at bounding box center [1175, 87] width 53 height 27
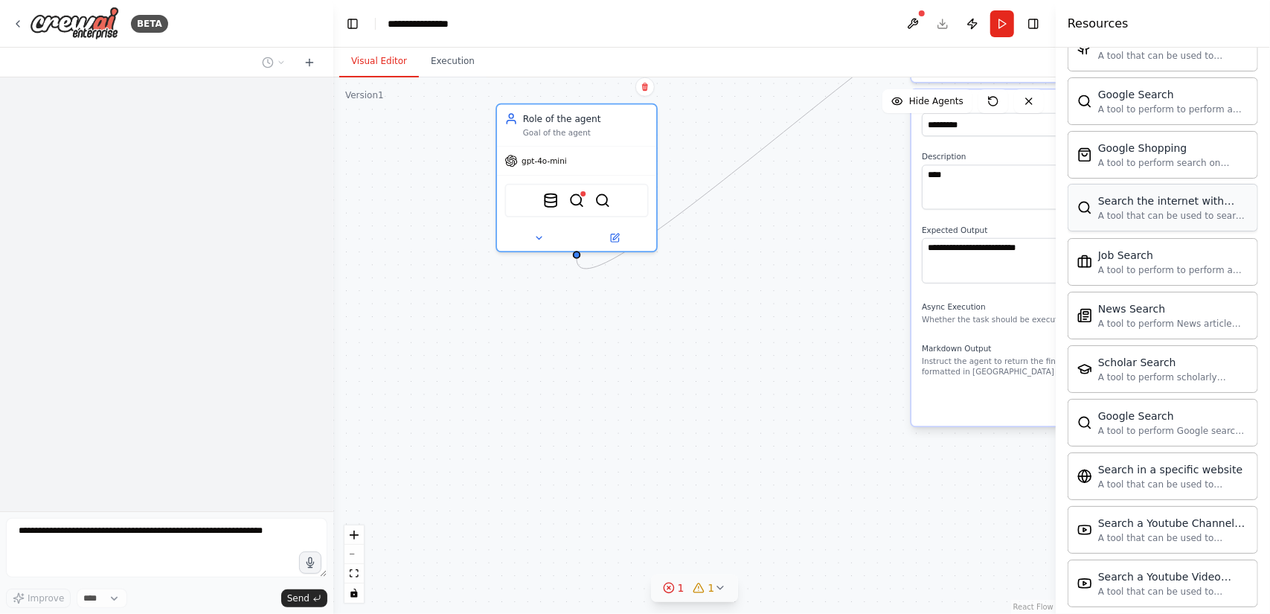
scroll to position [827, 0]
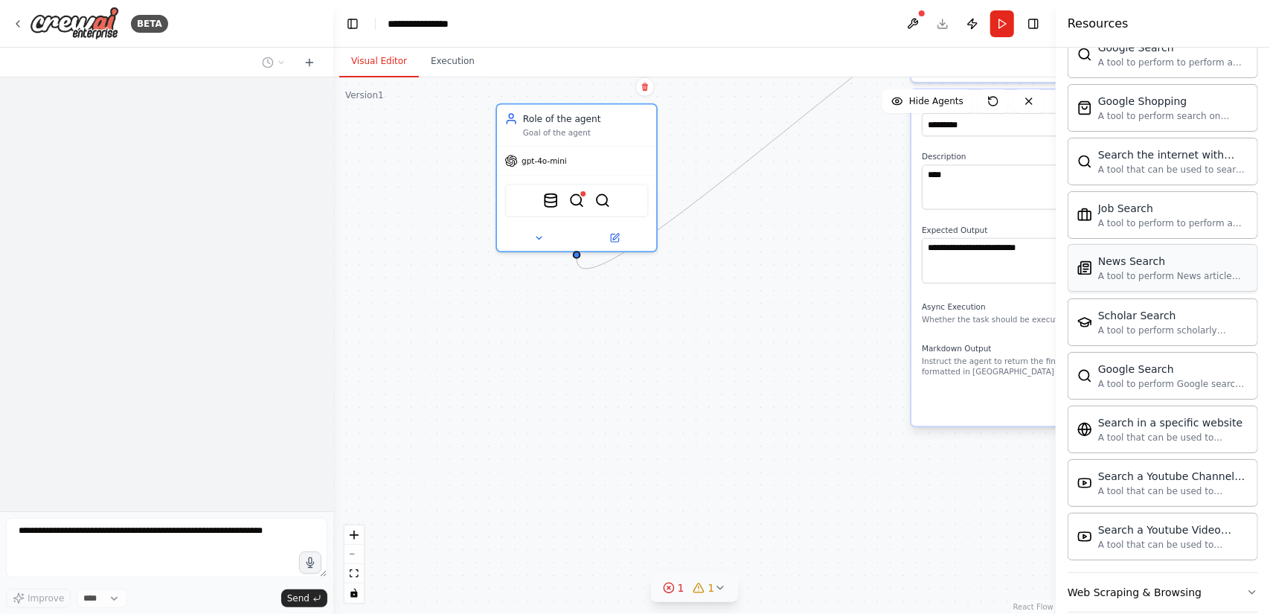
click at [1160, 273] on div "A tool to perform News article search with a search_query." at bounding box center [1173, 276] width 150 height 12
click at [611, 196] on img at bounding box center [616, 198] width 16 height 16
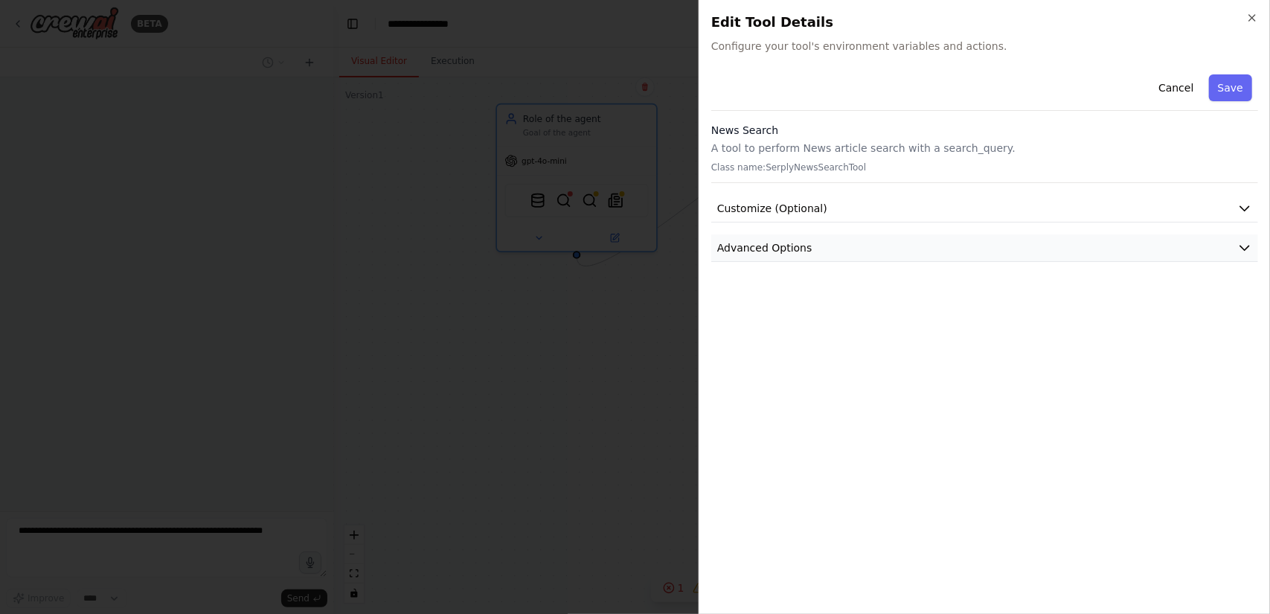
click at [789, 249] on span "Advanced Options" at bounding box center [764, 247] width 95 height 15
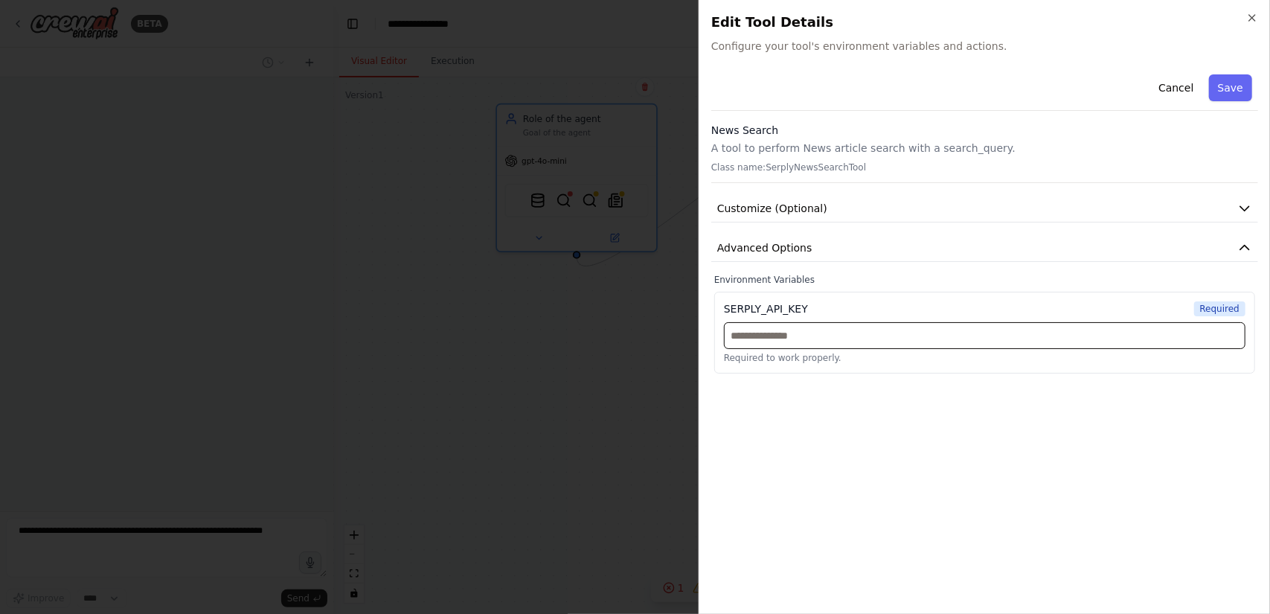
click at [837, 344] on input "text" at bounding box center [984, 335] width 521 height 27
click at [1181, 89] on button "Cancel" at bounding box center [1175, 87] width 53 height 27
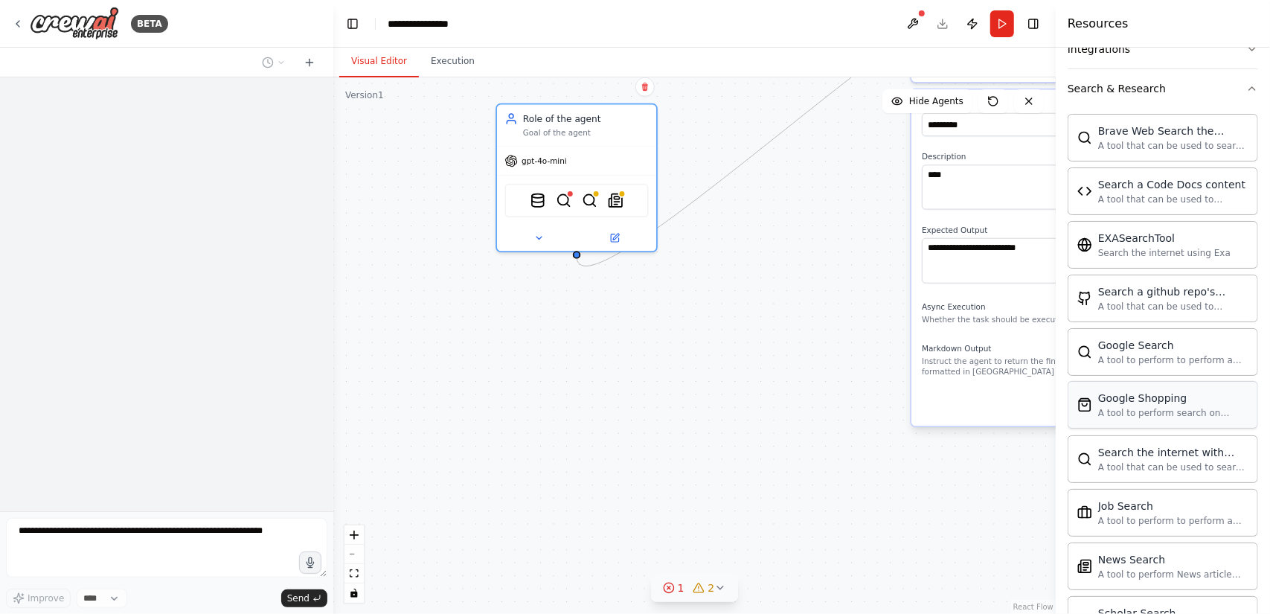
scroll to position [232, 0]
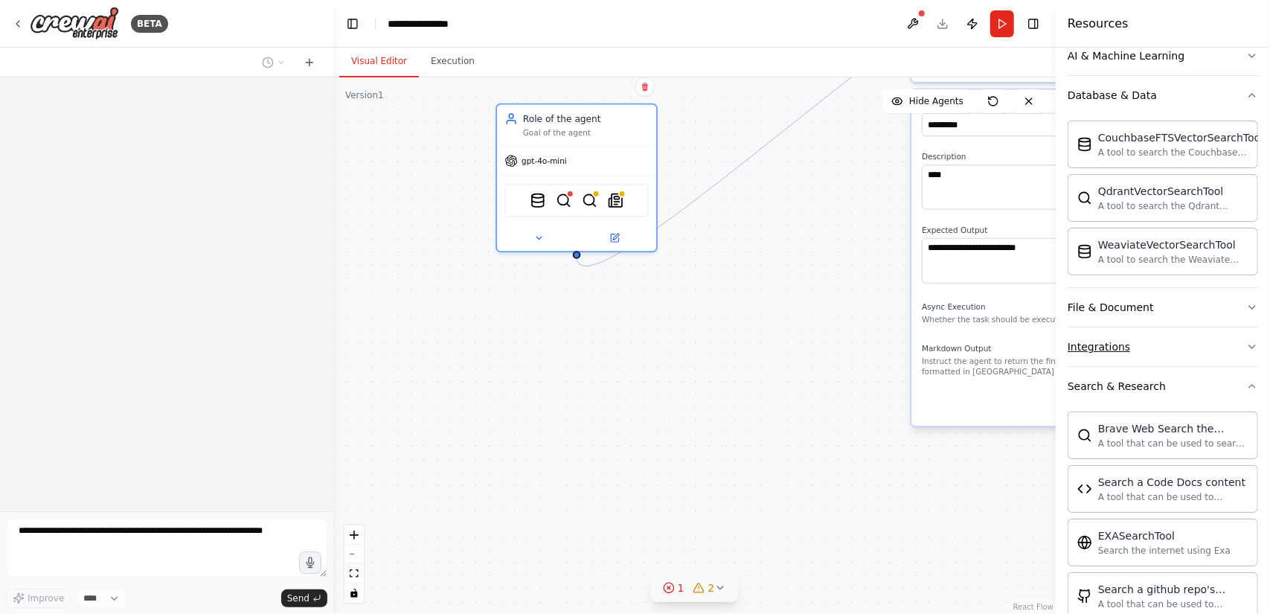
click at [1177, 335] on button "Integrations" at bounding box center [1162, 346] width 190 height 39
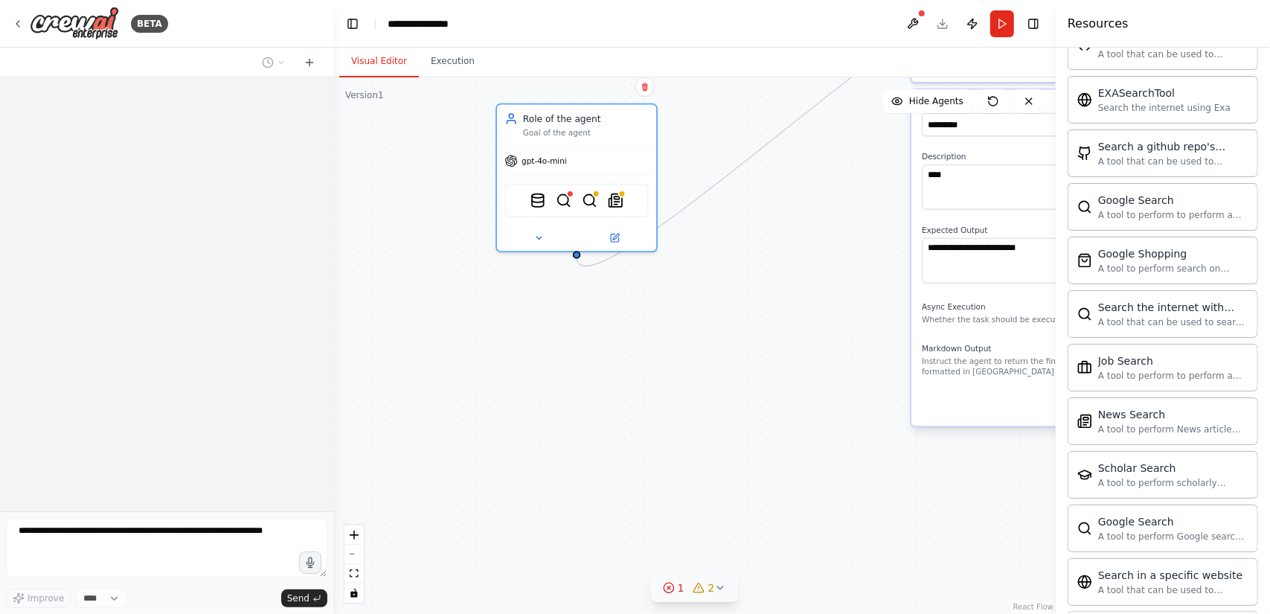
scroll to position [1964, 0]
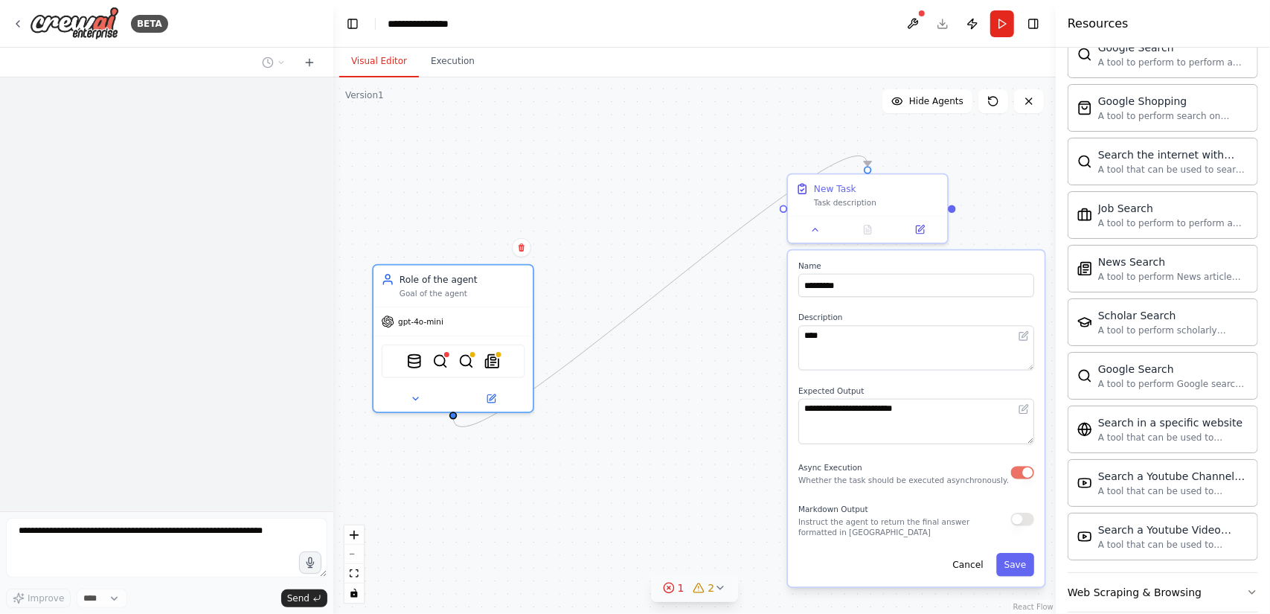
drag, startPoint x: 797, startPoint y: 272, endPoint x: 670, endPoint y: 431, distance: 204.2
click at [673, 432] on div ".deletable-edge-delete-btn { width: 20px; height: 20px; border: 0px solid #ffff…" at bounding box center [694, 345] width 722 height 536
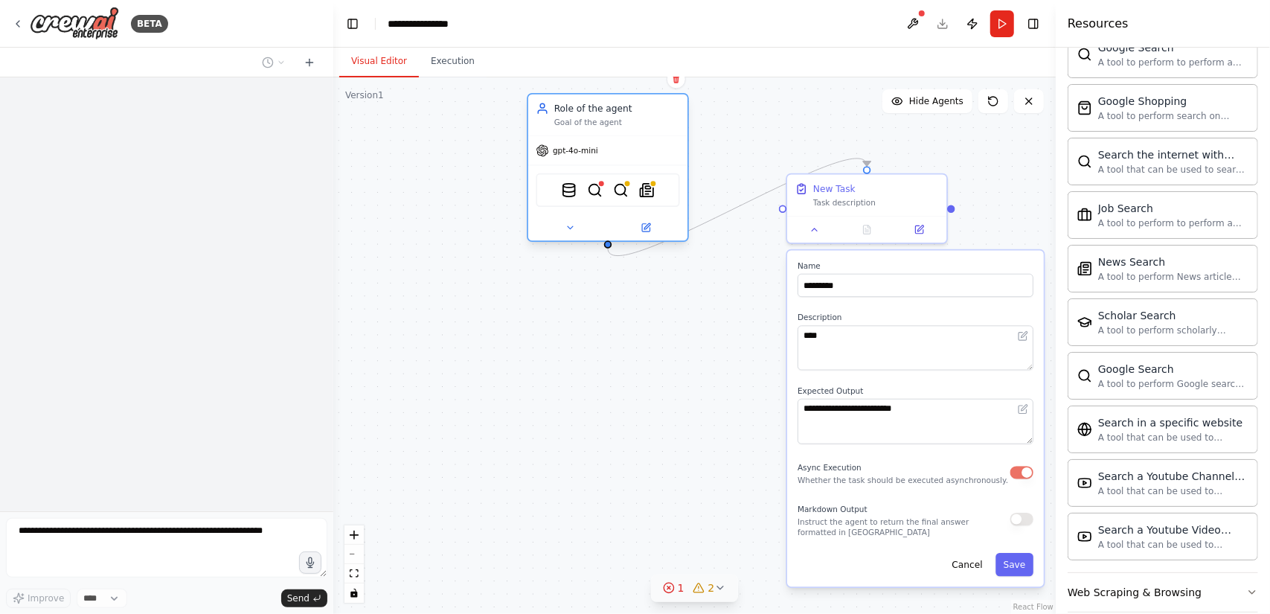
drag, startPoint x: 472, startPoint y: 312, endPoint x: 631, endPoint y: 142, distance: 232.6
click at [631, 142] on div "gpt-4o-mini" at bounding box center [607, 150] width 159 height 28
click at [450, 61] on button "Execution" at bounding box center [453, 61] width 68 height 31
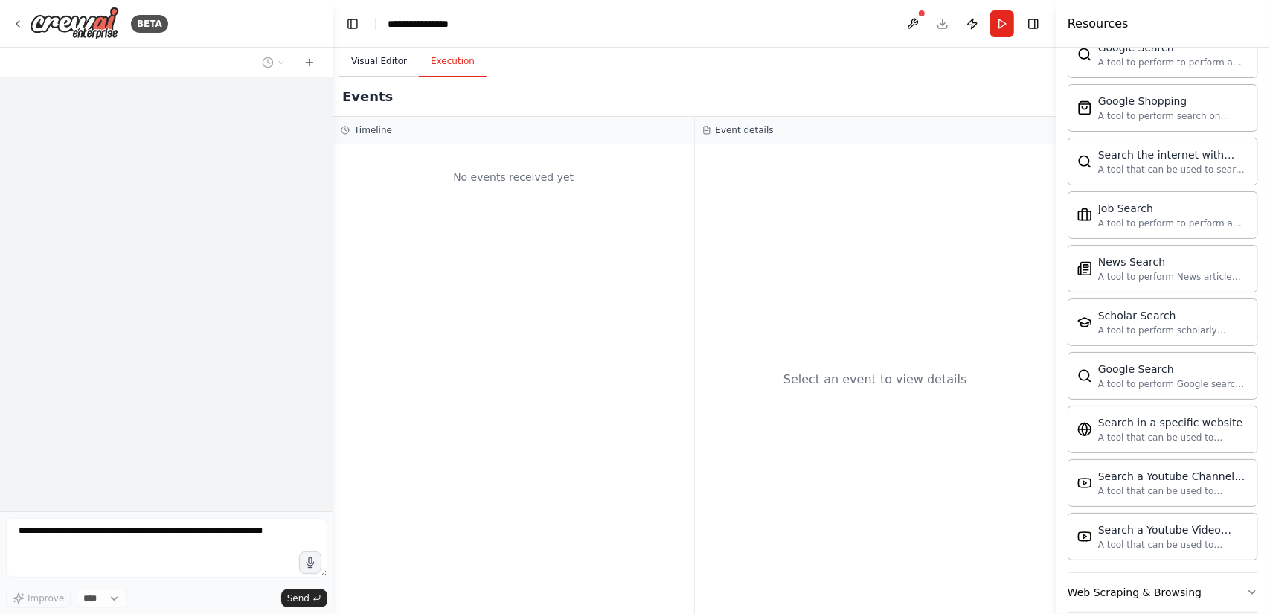
click at [378, 58] on button "Visual Editor" at bounding box center [379, 61] width 80 height 31
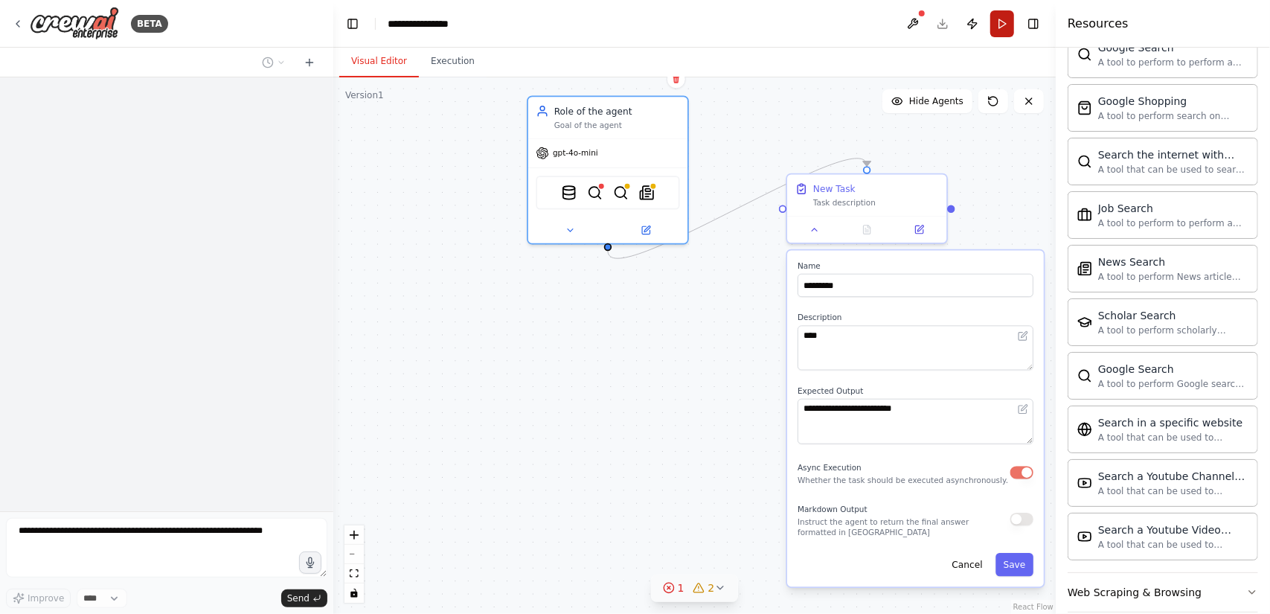
click at [1000, 22] on button "Run" at bounding box center [1002, 23] width 24 height 27
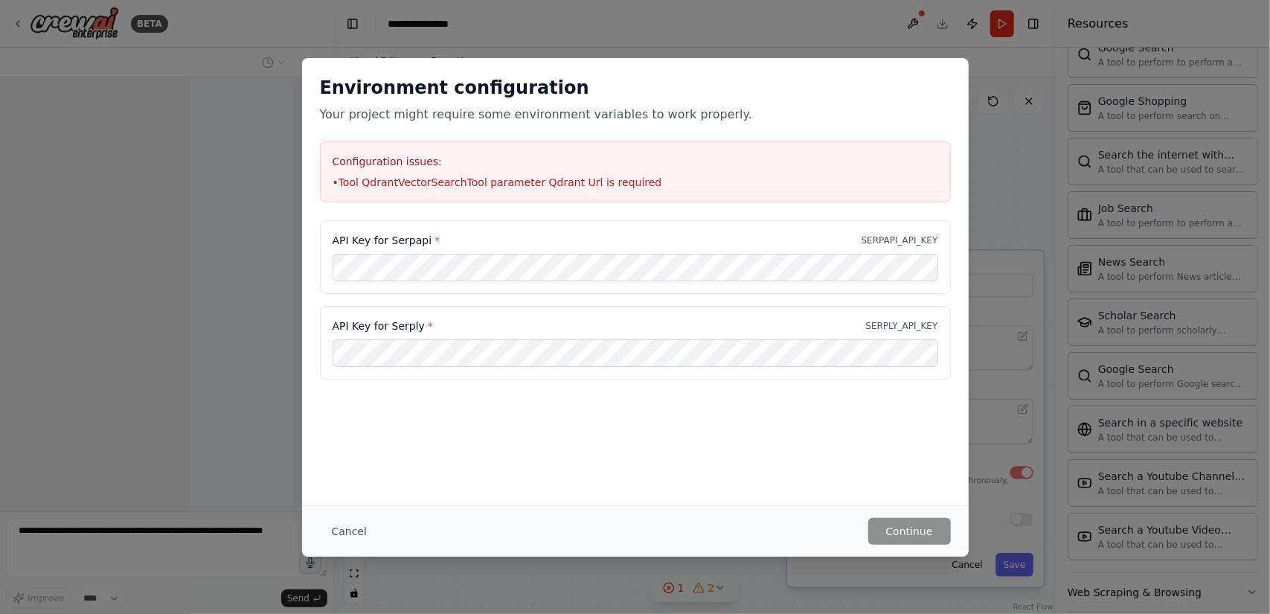
click at [249, 383] on div "Environment configuration Your project might require some environment variables…" at bounding box center [635, 307] width 1270 height 614
click at [335, 536] on button "Cancel" at bounding box center [349, 531] width 59 height 27
